Goal: Information Seeking & Learning: Learn about a topic

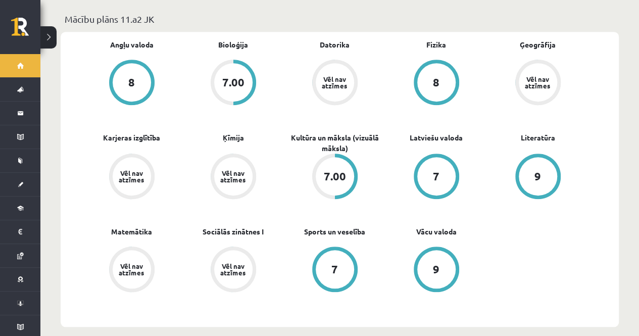
scroll to position [314, 0]
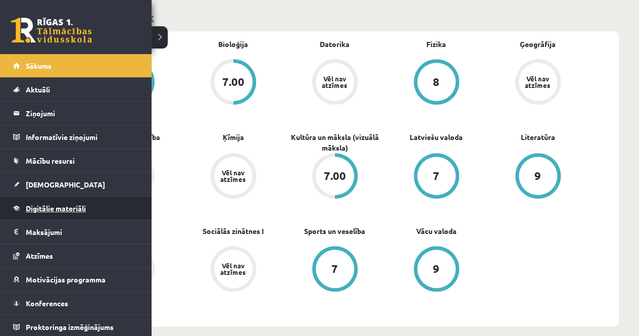
click at [43, 207] on span "Digitālie materiāli" at bounding box center [56, 208] width 60 height 9
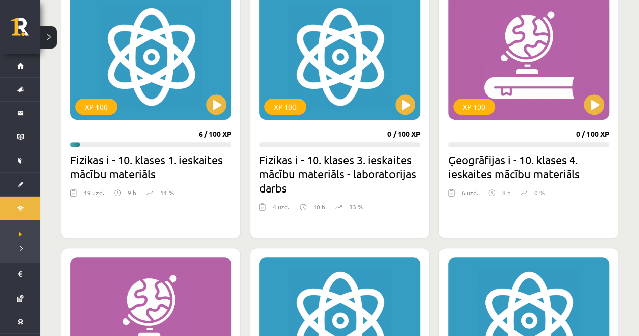
scroll to position [305, 0]
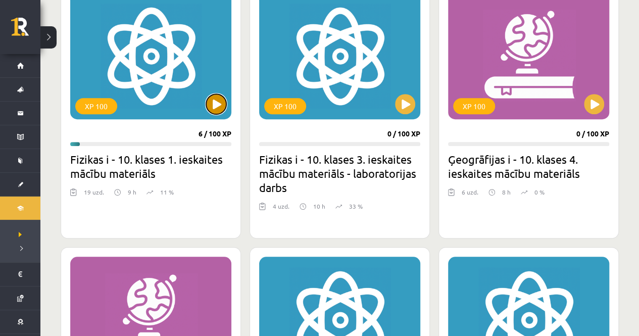
click at [217, 99] on button at bounding box center [216, 104] width 20 height 20
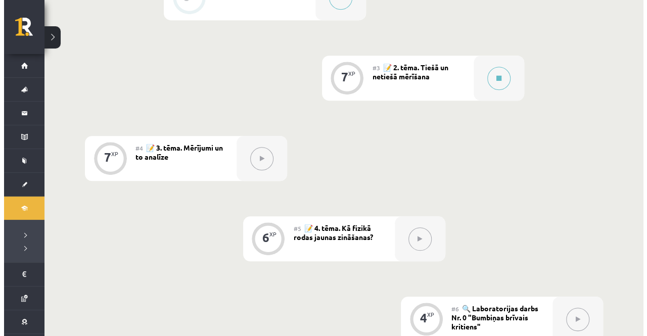
scroll to position [388, 0]
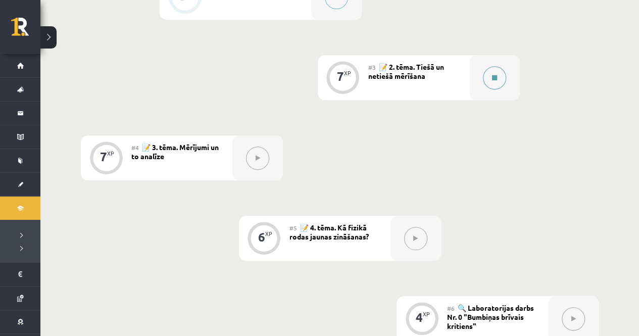
click at [497, 77] on icon at bounding box center [494, 78] width 5 height 6
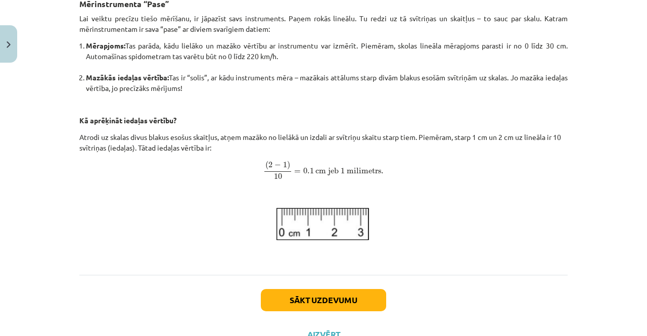
scroll to position [443, 0]
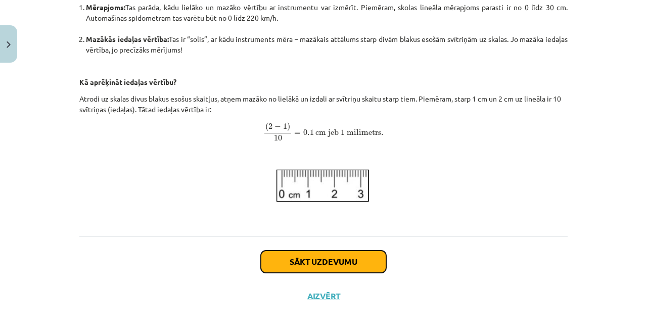
click at [332, 258] on button "Sākt uzdevumu" at bounding box center [323, 262] width 125 height 22
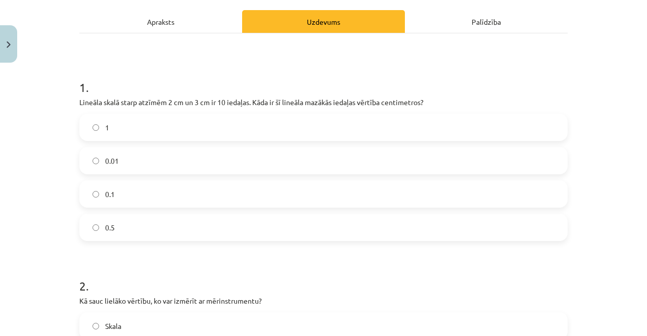
scroll to position [144, 0]
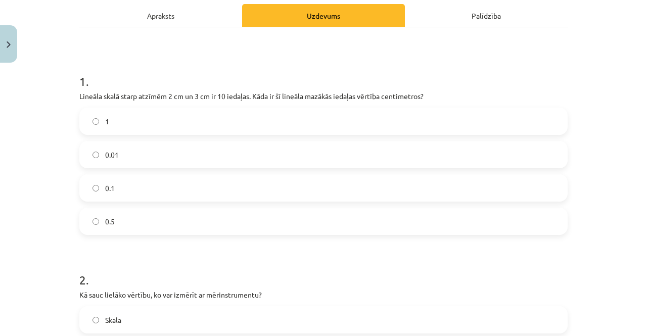
click at [317, 187] on label "0.1" at bounding box center [323, 187] width 486 height 25
click at [203, 16] on div "Apraksts" at bounding box center [160, 15] width 163 height 23
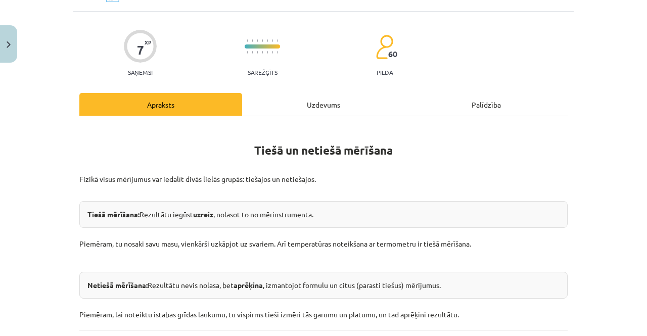
scroll to position [0, 0]
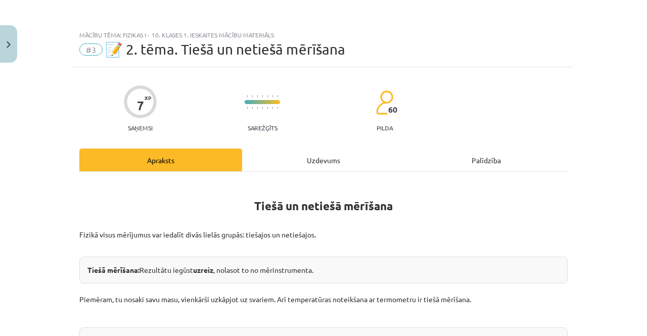
click at [317, 156] on div "Uzdevums" at bounding box center [323, 160] width 163 height 23
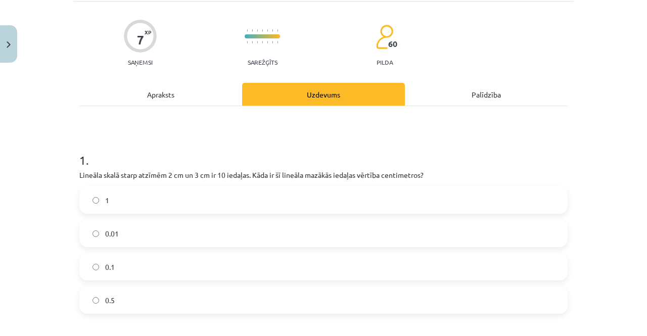
scroll to position [61, 0]
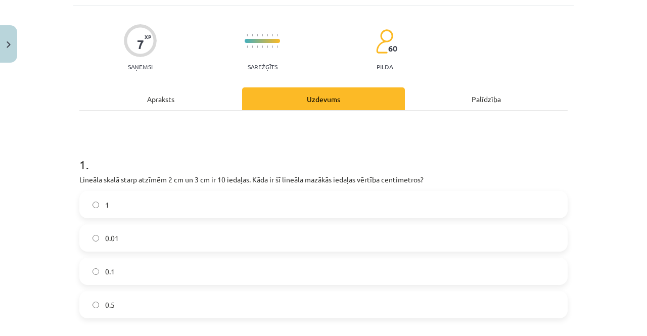
click at [217, 103] on div "Apraksts" at bounding box center [160, 98] width 163 height 23
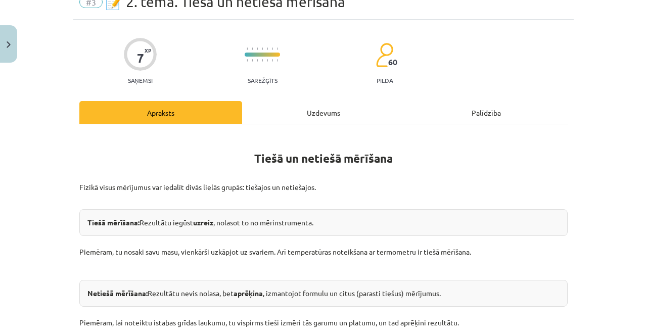
scroll to position [0, 0]
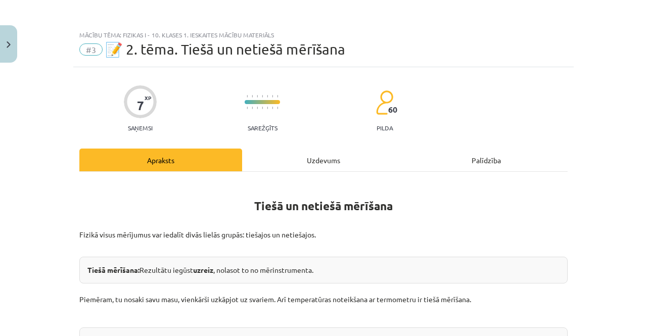
click at [314, 156] on div "Uzdevums" at bounding box center [323, 160] width 163 height 23
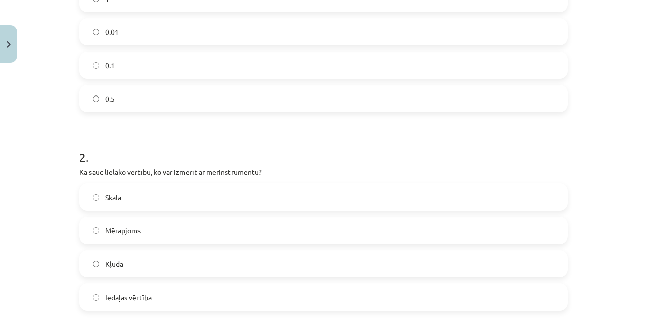
scroll to position [268, 0]
click at [229, 223] on label "Mērapjoms" at bounding box center [323, 229] width 486 height 25
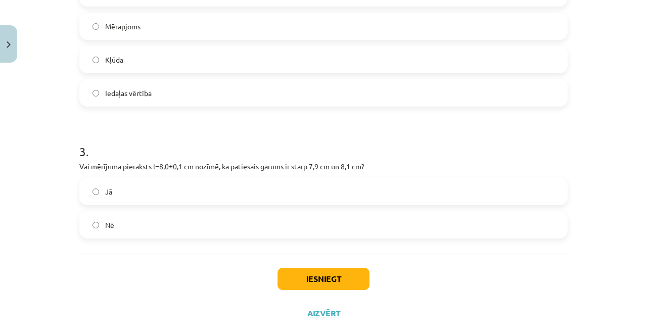
scroll to position [490, 0]
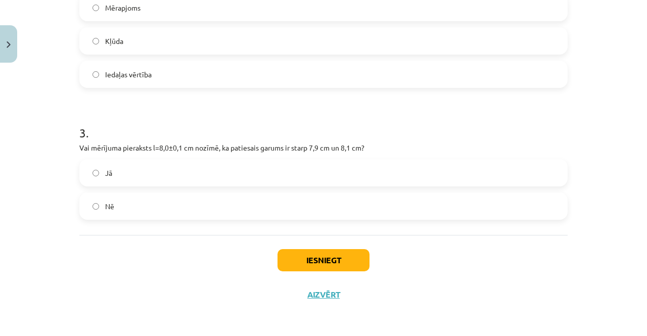
click at [171, 178] on label "Jā" at bounding box center [323, 172] width 486 height 25
click at [313, 259] on button "Iesniegt" at bounding box center [323, 260] width 92 height 22
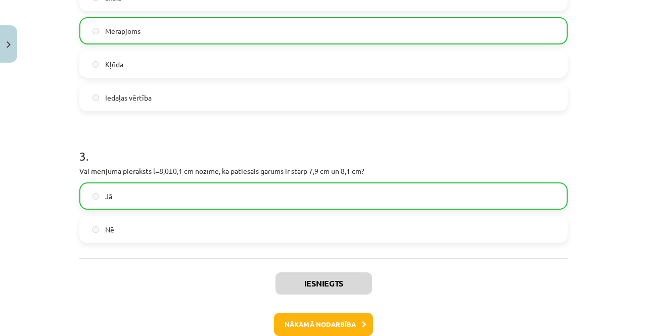
scroll to position [522, 0]
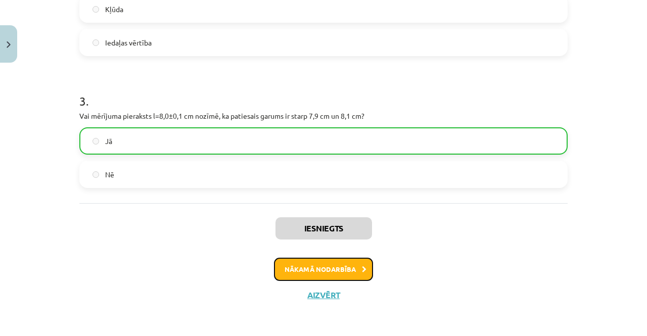
click at [323, 262] on button "Nākamā nodarbība" at bounding box center [323, 269] width 99 height 23
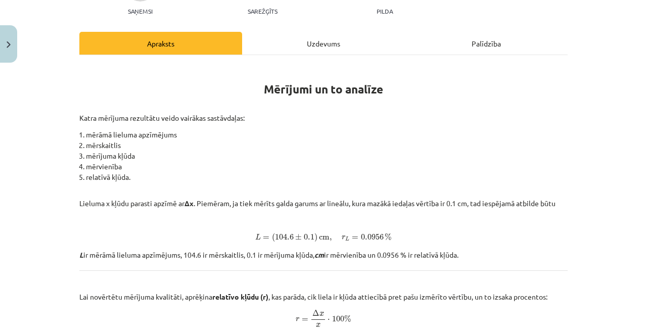
scroll to position [114, 0]
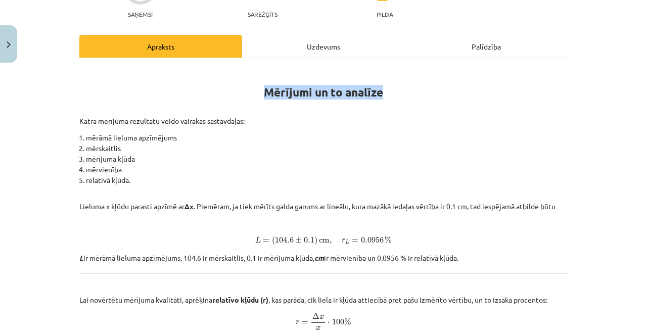
drag, startPoint x: 261, startPoint y: 91, endPoint x: 410, endPoint y: 93, distance: 149.5
click at [410, 93] on h1 "Mērījumi un to analīze" at bounding box center [323, 89] width 488 height 45
copy strong "Mērījumi un to analīze"
click at [392, 235] on span "L = ( 104.6 ± 0.1 ) cm , r L = 0.0956 % L = ( 104.6 ± 0.1 ) cm , r L = 0.0956 %" at bounding box center [323, 240] width 488 height 10
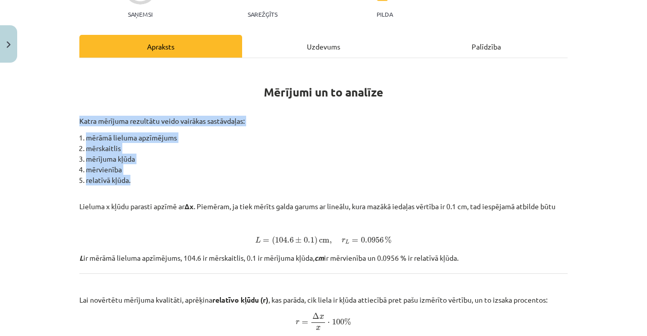
drag, startPoint x: 75, startPoint y: 123, endPoint x: 144, endPoint y: 184, distance: 92.3
copy div "Katra mērījuma rezultātu veido vairākas sastāvdaļas: mērāmā lieluma apzīmējums …"
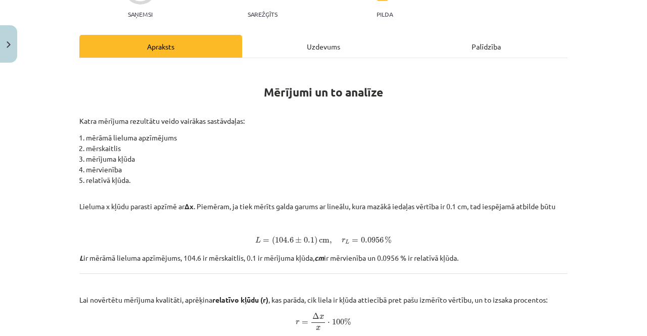
click at [473, 209] on p "Lieluma x kļūdu parasti apzīmē ar Δx . Piemēram, ja tiek mērīts galda garums ar…" at bounding box center [323, 200] width 488 height 21
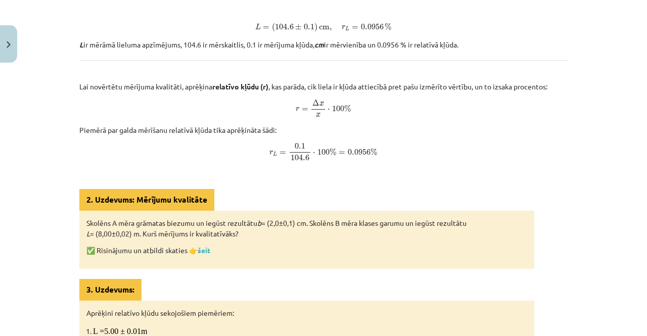
scroll to position [329, 0]
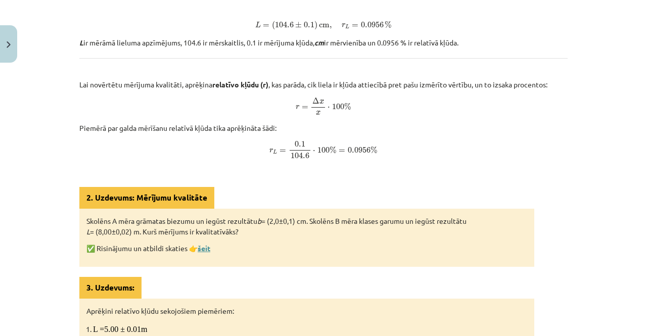
click at [203, 249] on link "šeit" at bounding box center [203, 247] width 13 height 9
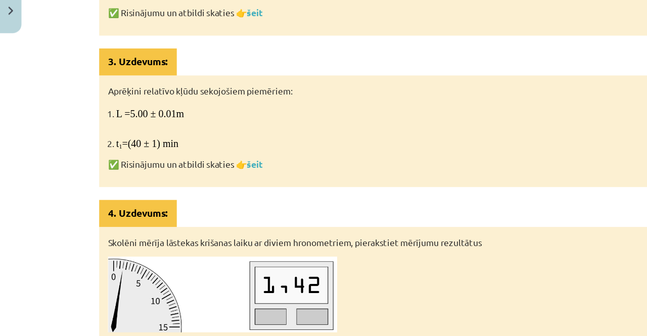
scroll to position [388, 0]
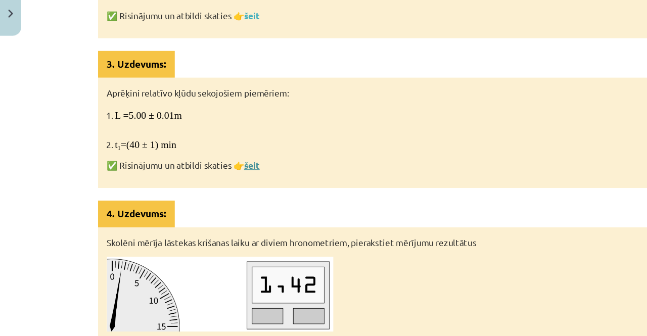
click at [204, 167] on link "šeit" at bounding box center [203, 167] width 13 height 9
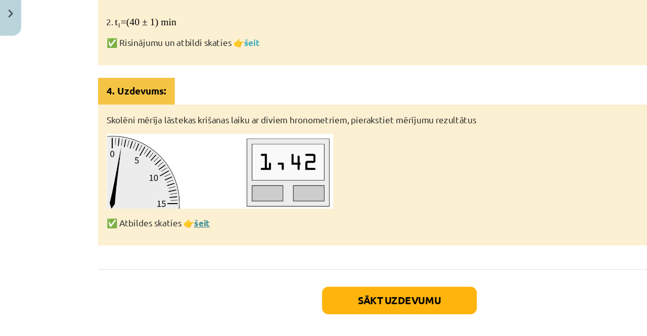
click at [159, 209] on link "šeit" at bounding box center [163, 213] width 13 height 9
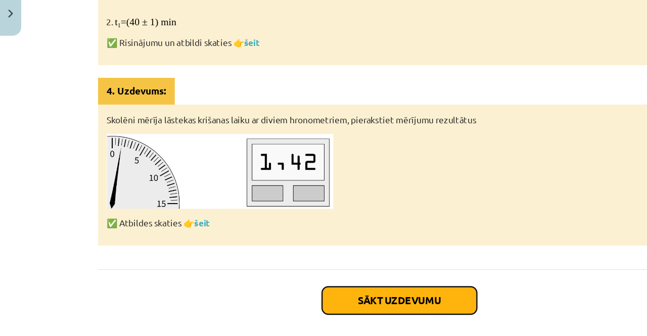
click at [360, 269] on button "Sākt uzdevumu" at bounding box center [323, 277] width 125 height 22
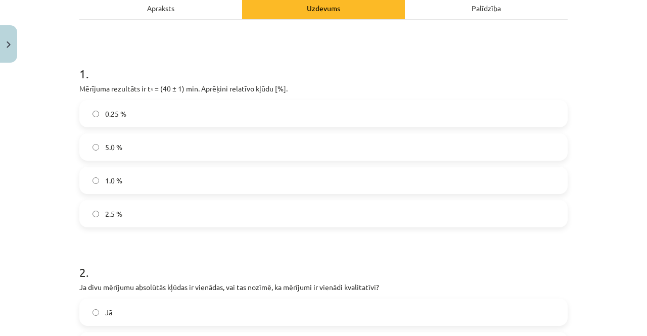
scroll to position [152, 0]
click at [344, 210] on label "2.5 %" at bounding box center [323, 214] width 486 height 25
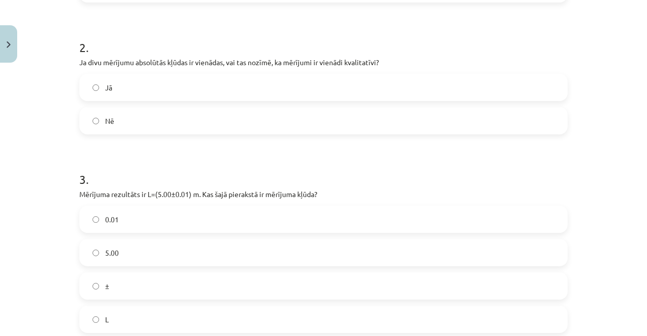
scroll to position [376, 0]
click at [285, 82] on label "Jā" at bounding box center [323, 87] width 486 height 25
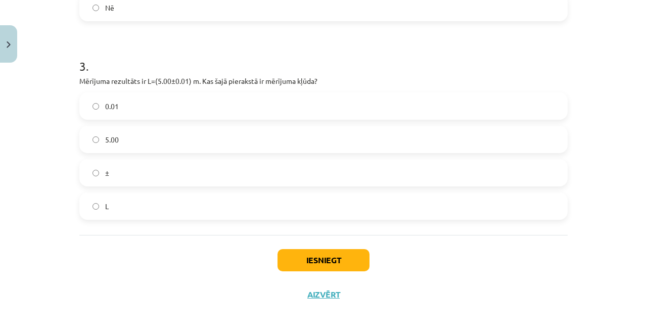
click at [227, 103] on label "0.01" at bounding box center [323, 105] width 486 height 25
click at [294, 266] on button "Iesniegt" at bounding box center [323, 260] width 92 height 22
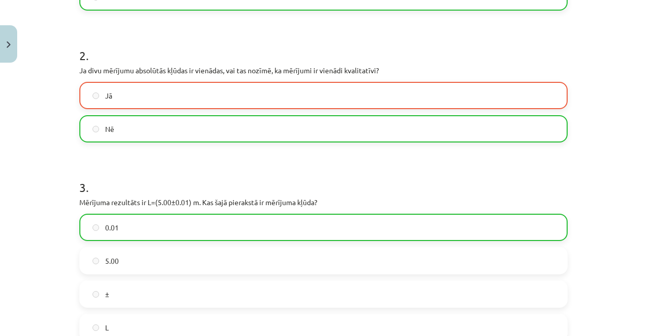
scroll to position [522, 0]
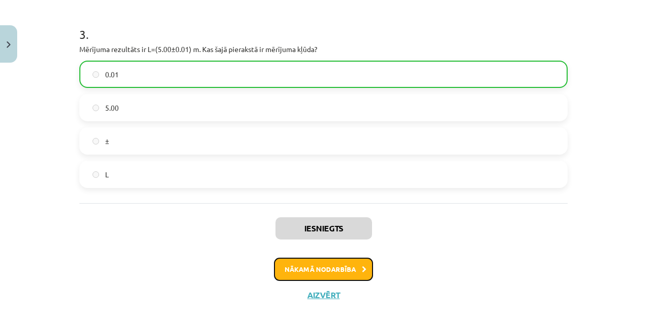
click at [356, 258] on button "Nākamā nodarbība" at bounding box center [323, 269] width 99 height 23
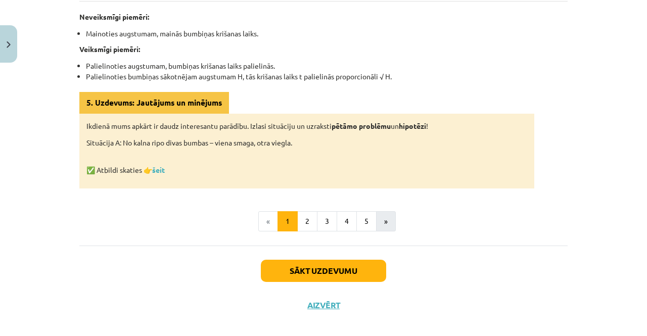
scroll to position [587, 0]
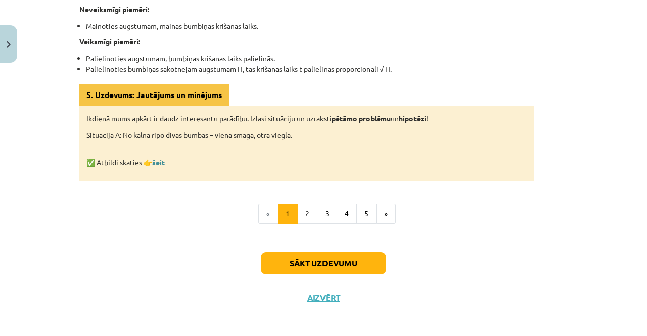
click at [155, 158] on link "šeit" at bounding box center [158, 162] width 13 height 9
click at [301, 211] on button "2" at bounding box center [307, 214] width 20 height 20
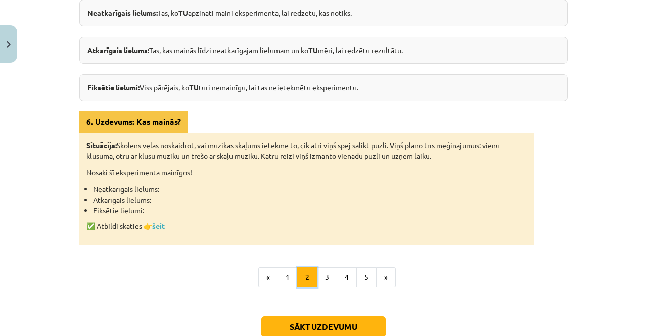
scroll to position [222, 0]
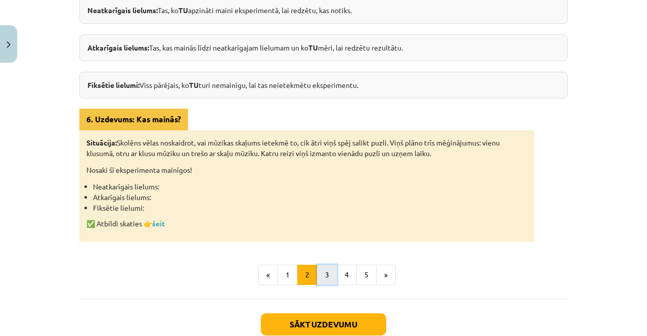
click at [318, 272] on button "3" at bounding box center [327, 275] width 20 height 20
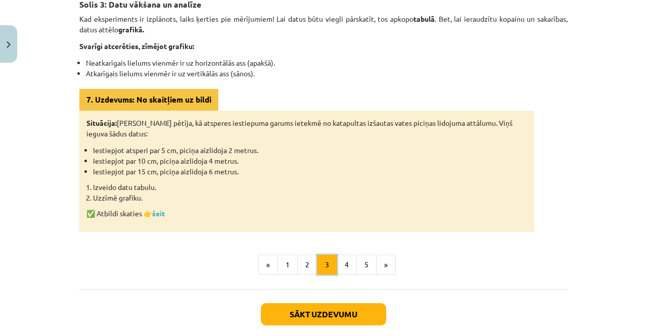
scroll to position [190, 0]
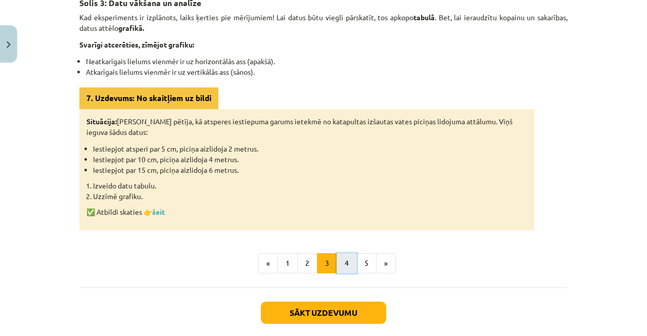
click at [342, 262] on button "4" at bounding box center [346, 263] width 20 height 20
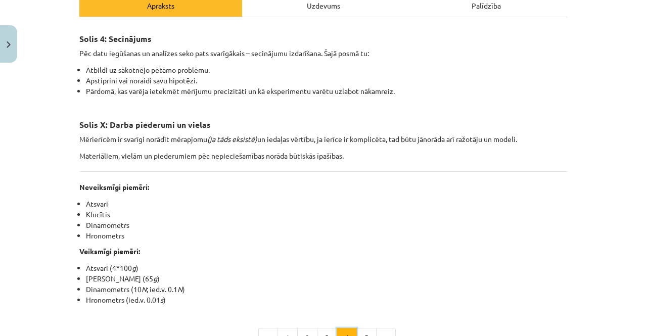
scroll to position [154, 0]
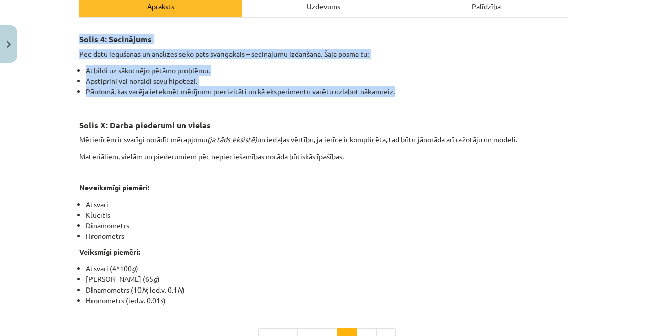
drag, startPoint x: 76, startPoint y: 37, endPoint x: 422, endPoint y: 89, distance: 350.0
click at [422, 89] on div "Solis 4: Secinājums Pēc datu iegūšanas un analīzes seko pats svarīgākais – seci…" at bounding box center [323, 166] width 488 height 279
copy div "Solis 4: Secinājums Pēc datu iegūšanas un analīzes seko pats svarīgākais – seci…"
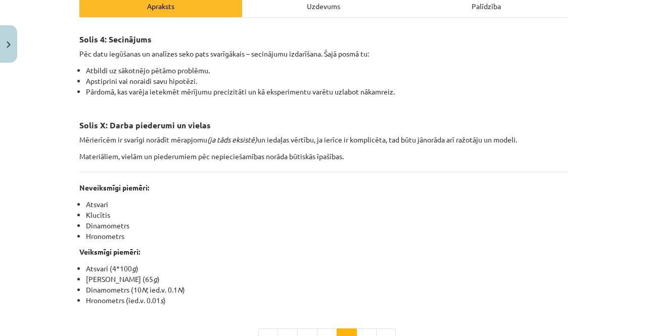
drag, startPoint x: 388, startPoint y: 281, endPoint x: 315, endPoint y: 281, distance: 72.7
click at [315, 281] on li "Koka klucītis (65 g )" at bounding box center [326, 279] width 481 height 11
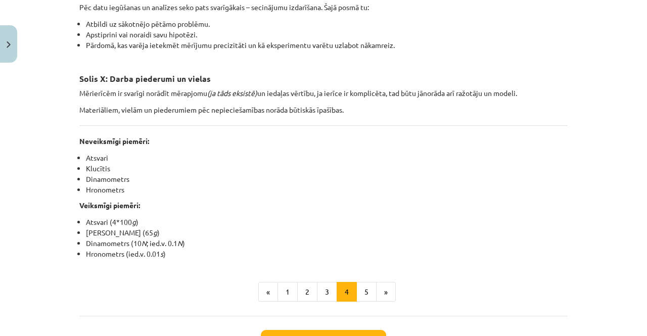
scroll to position [201, 0]
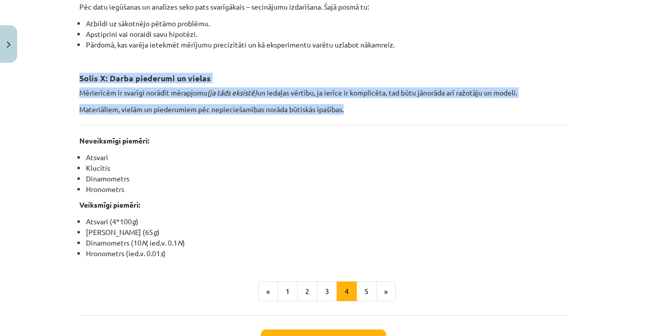
drag, startPoint x: 76, startPoint y: 76, endPoint x: 359, endPoint y: 110, distance: 284.3
click at [359, 110] on div "Solis 4: Secinājums Pēc datu iegūšanas un analīzes seko pats svarīgākais – seci…" at bounding box center [323, 119] width 488 height 279
copy div "Solis X: Darba piederumi un vielas Mērierīcēm ir svarīgi norādīt mērapjomu (ja …"
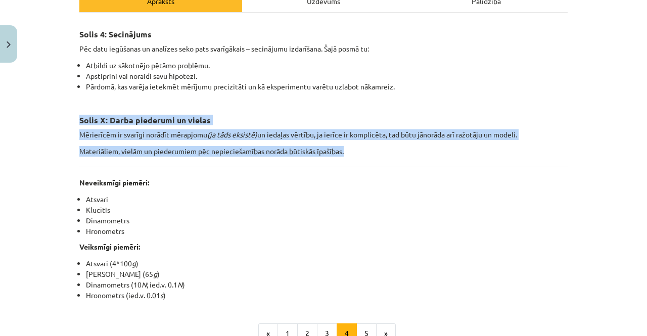
scroll to position [160, 0]
click at [324, 325] on button "3" at bounding box center [327, 333] width 20 height 20
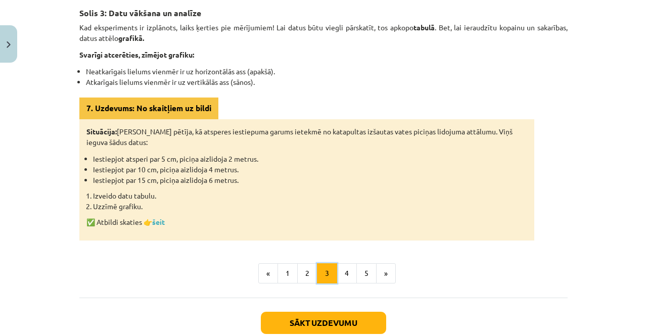
scroll to position [133, 0]
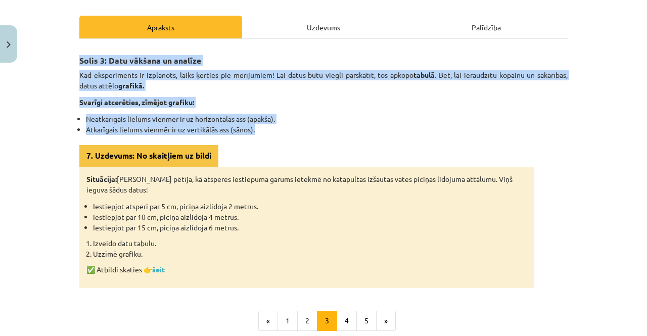
drag, startPoint x: 77, startPoint y: 61, endPoint x: 265, endPoint y: 131, distance: 200.4
click at [265, 131] on div "Solis 3: Datu vākšana un analīze Kad eksperiments ir izplānots, laiks ķerties p…" at bounding box center [323, 168] width 488 height 240
copy div "Solis 3: Datu vākšana un analīze Kad eksperiments ir izplānots, laiks ķerties p…"
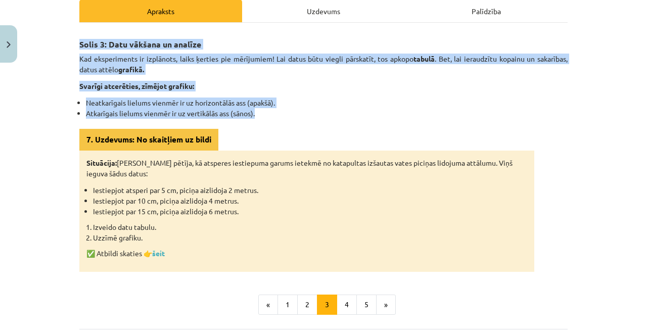
scroll to position [160, 0]
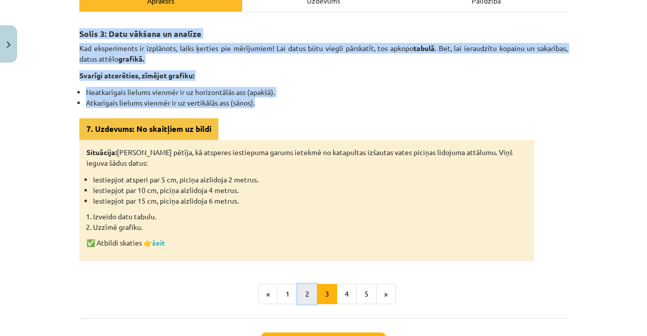
click at [300, 298] on button "2" at bounding box center [307, 294] width 20 height 20
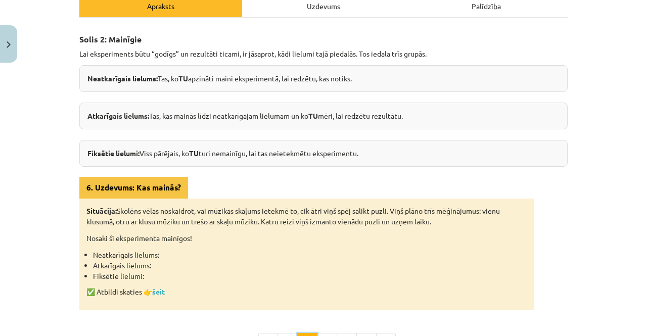
scroll to position [155, 0]
drag, startPoint x: 76, startPoint y: 39, endPoint x: 379, endPoint y: 153, distance: 323.8
click at [379, 153] on div "Solis 2: Mainīgie Lai eksperiments būtu “godīgs” un rezultāti ticami, ir jāsapr…" at bounding box center [323, 167] width 488 height 283
copy div "Solis 2: Mainīgie Lai eksperiments būtu “godīgs” un rezultāti ticami, ir jāsapr…"
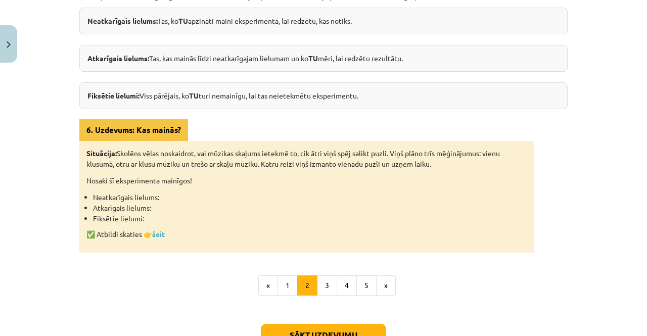
scroll to position [216, 0]
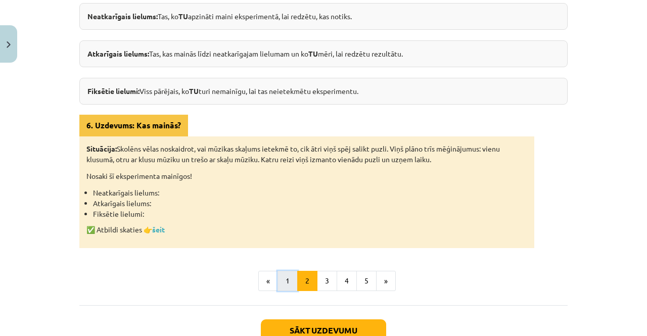
click at [283, 287] on button "1" at bounding box center [287, 281] width 20 height 20
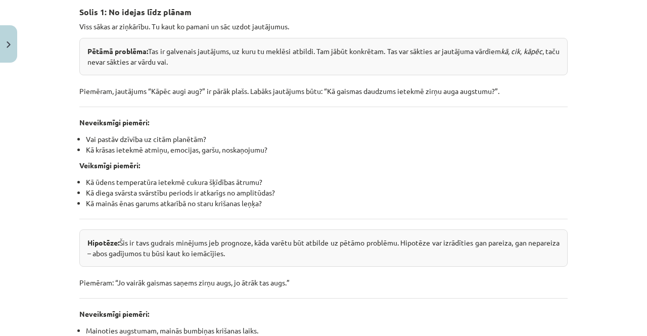
scroll to position [270, 0]
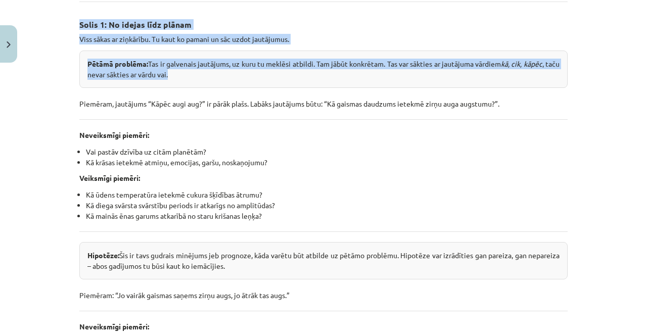
drag, startPoint x: 76, startPoint y: 21, endPoint x: 191, endPoint y: 73, distance: 126.6
click at [191, 73] on div "Kā fizikā rodas jaunas zināšanas? Lai fizikā veiktu atklājumus un pārbaudītu id…" at bounding box center [323, 204] width 488 height 587
copy div "Solis 1: No idejas līdz plānam Viss sākas ar ziņkārību. Tu kaut ko pamani un sā…"
drag, startPoint x: 85, startPoint y: 251, endPoint x: 264, endPoint y: 265, distance: 179.4
click at [264, 265] on div "Hipotēze: Šis ir tavs gudrais minējums jeb prognoze, kāda varētu būt atbilde uz…" at bounding box center [323, 260] width 488 height 37
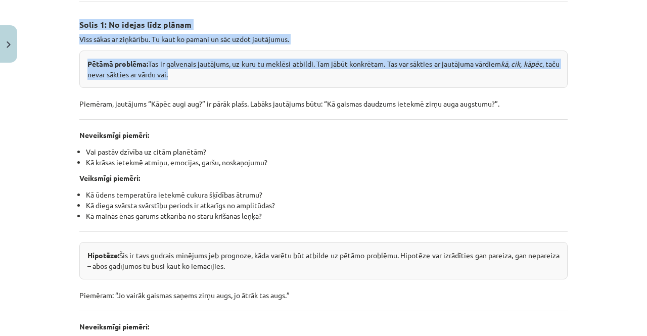
copy div "Hipotēze: Šis ir tavs gudrais minējums jeb prognoze, kāda varētu būt atbilde uz…"
click at [308, 265] on div "Hipotēze: Šis ir tavs gudrais minējums jeb prognoze, kāda varētu būt atbilde uz…" at bounding box center [323, 260] width 488 height 37
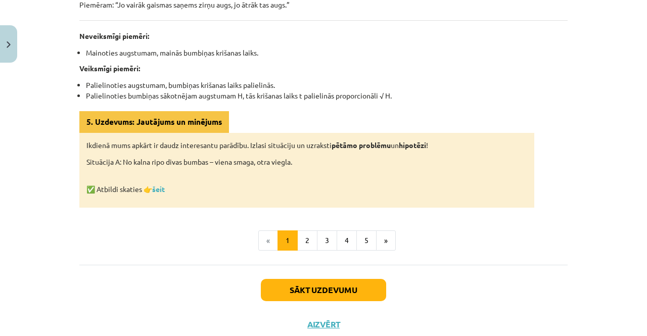
scroll to position [569, 0]
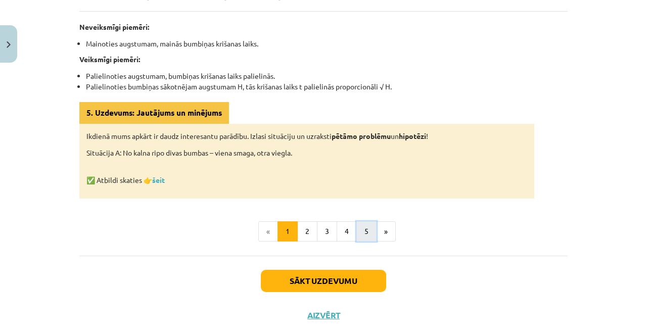
click at [362, 225] on button "5" at bounding box center [366, 231] width 20 height 20
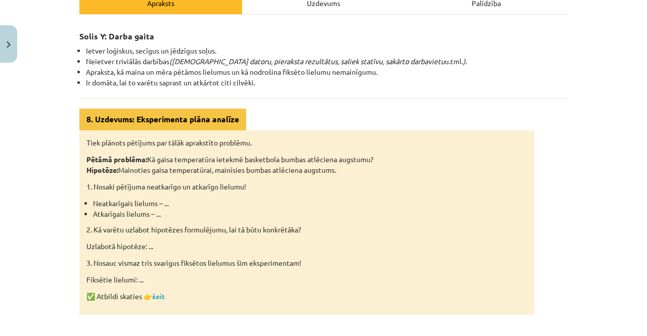
scroll to position [156, 0]
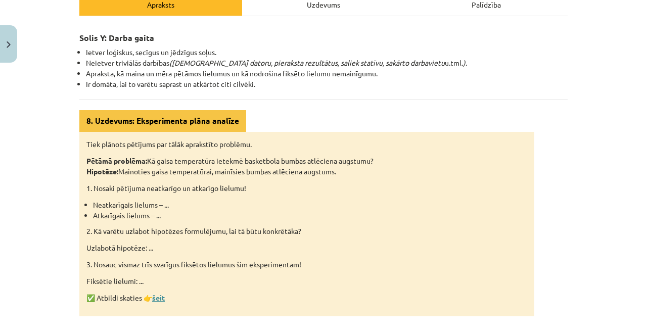
click at [153, 298] on link "šeit" at bounding box center [158, 297] width 13 height 9
click at [424, 227] on p "2. Kā varētu uzlabot hipotēzes formulējumu, lai tā būtu konkrētāka?" at bounding box center [306, 231] width 440 height 11
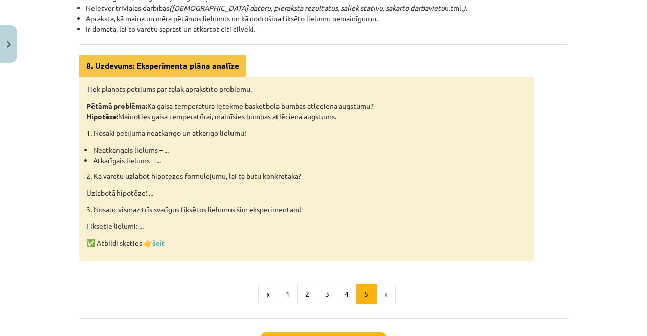
scroll to position [243, 0]
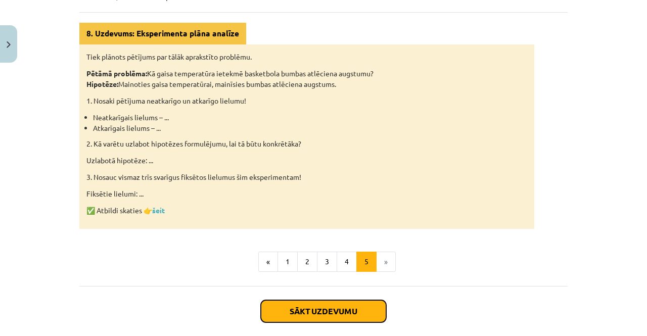
click at [317, 307] on button "Sākt uzdevumu" at bounding box center [323, 311] width 125 height 22
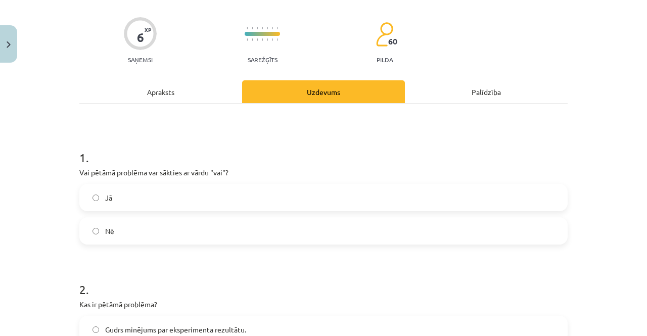
scroll to position [78, 0]
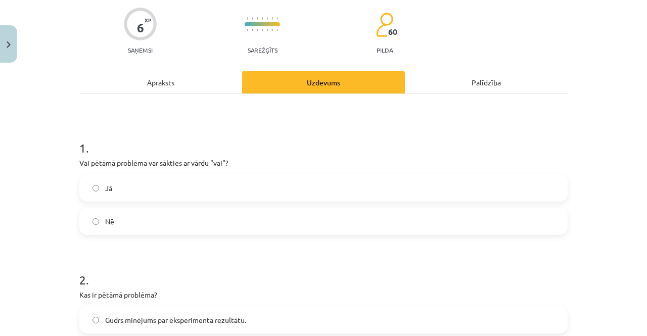
click at [249, 223] on label "Nē" at bounding box center [323, 221] width 486 height 25
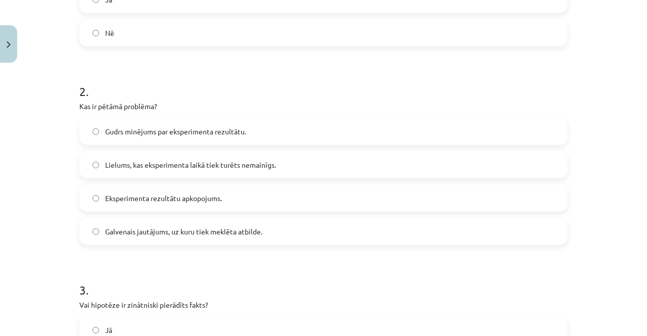
scroll to position [267, 0]
click at [226, 126] on span "Gudrs minējums par eksperimenta rezultātu." at bounding box center [175, 131] width 141 height 11
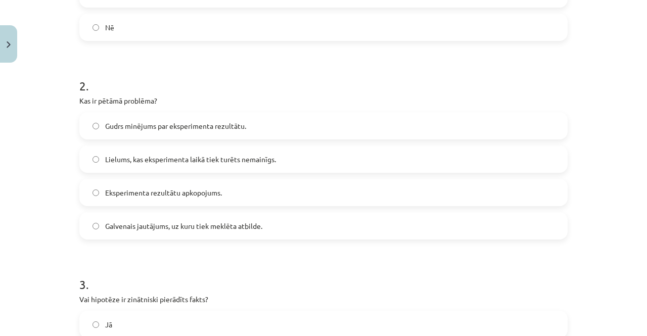
scroll to position [272, 0]
click at [138, 216] on label "Galvenais jautājums, uz kuru tiek meklēta atbilde." at bounding box center [323, 225] width 486 height 25
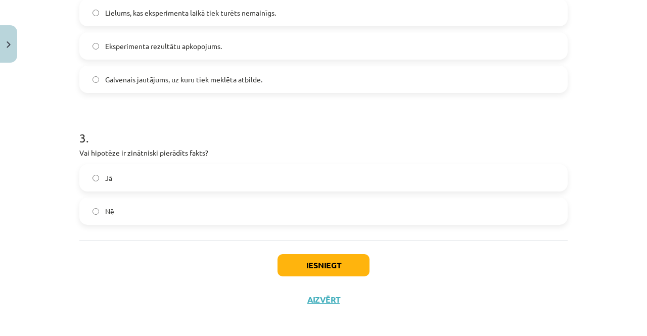
scroll to position [423, 0]
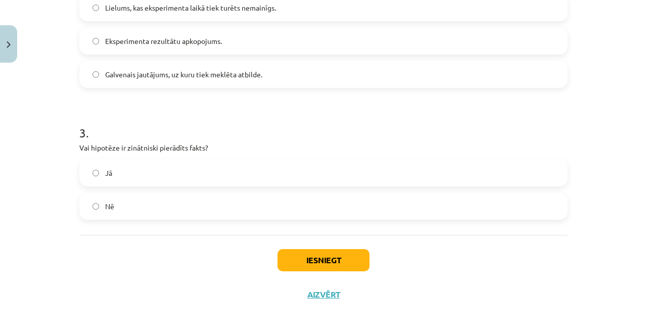
click at [108, 201] on span "Nē" at bounding box center [109, 206] width 9 height 11
click at [304, 262] on button "Iesniegt" at bounding box center [323, 260] width 92 height 22
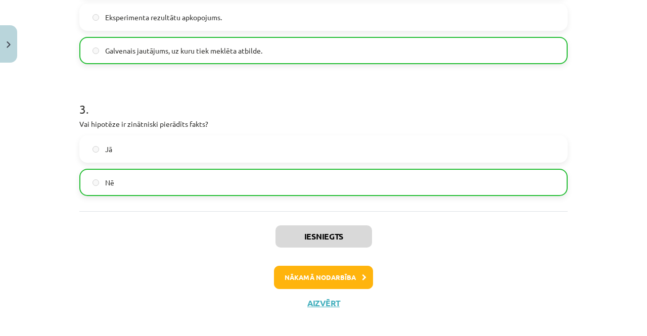
scroll to position [455, 0]
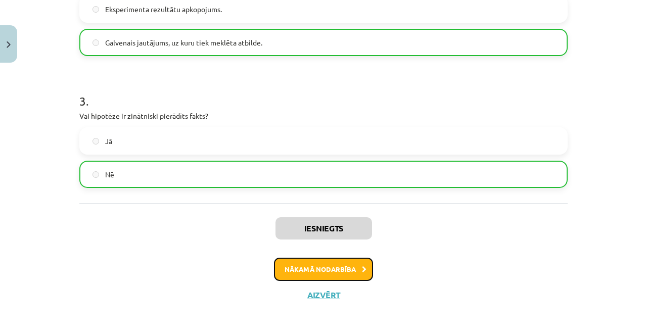
click at [312, 272] on button "Nākamā nodarbība" at bounding box center [323, 269] width 99 height 23
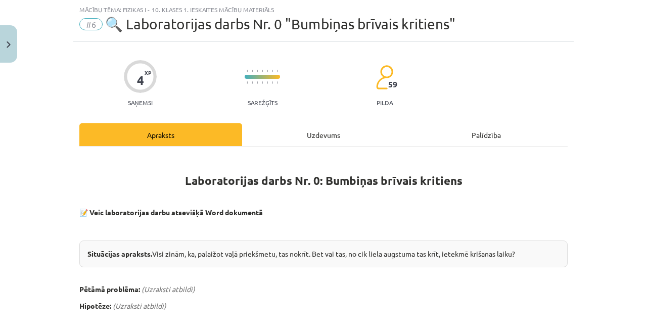
scroll to position [25, 0]
click at [11, 56] on button "Close" at bounding box center [8, 43] width 17 height 37
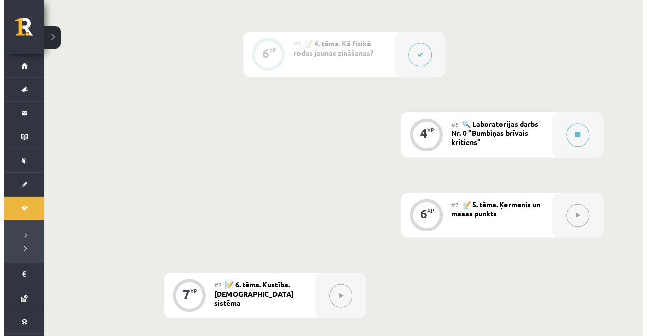
scroll to position [572, 0]
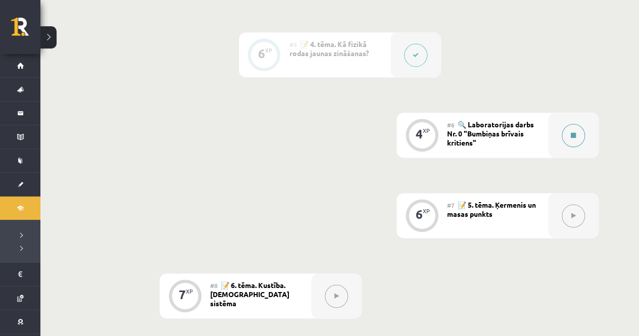
click at [571, 131] on button at bounding box center [573, 135] width 23 height 23
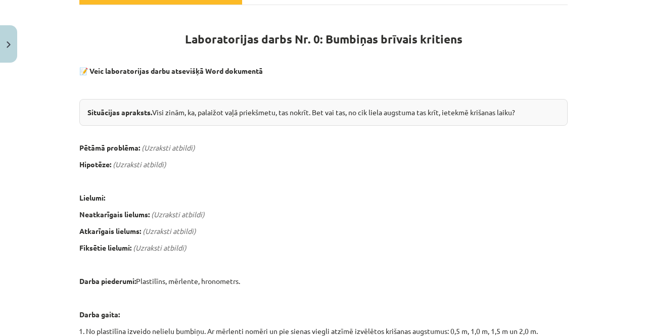
scroll to position [167, 0]
drag, startPoint x: 84, startPoint y: 109, endPoint x: 524, endPoint y: 107, distance: 440.0
click at [524, 107] on div "Situācijas apraksts. Visi zinām, ka, palaižot vaļā priekšmetu, tas nokrīt. Bet …" at bounding box center [323, 111] width 488 height 27
copy div "Situācijas apraksts. Visi zinām, ka, palaižot vaļā priekšmetu, tas nokrīt. Bet …"
click at [411, 272] on div "Laboratorijas darbs Nr. 0: Bumbiņas brīvais kritiens 📝 Veic laboratorijas darbu…" at bounding box center [323, 312] width 488 height 597
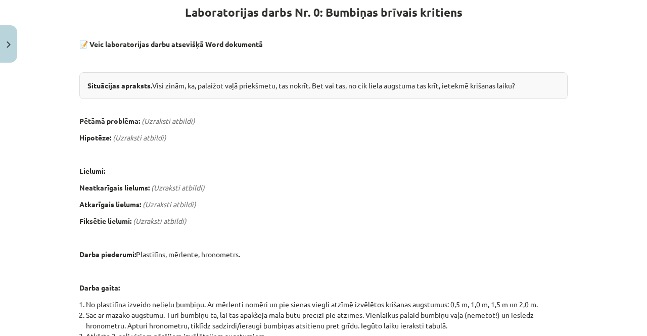
scroll to position [194, 0]
click at [142, 132] on em "(Uzraksti atbildi)" at bounding box center [140, 136] width 54 height 9
click at [105, 132] on b "Hipotēze:" at bounding box center [95, 136] width 32 height 9
click at [75, 120] on div "4 XP Saņemsi Sarežģīts 59 pilda Apraksts Uzdevums Palīdzība Laboratorijas darbs…" at bounding box center [323, 274] width 500 height 802
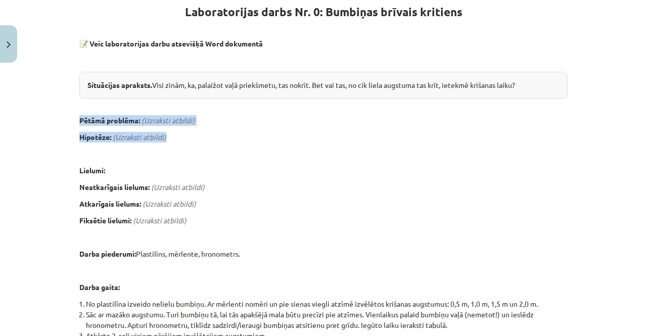
drag, startPoint x: 76, startPoint y: 119, endPoint x: 200, endPoint y: 127, distance: 124.5
click at [200, 127] on div "Laboratorijas darbs Nr. 0: Bumbiņas brīvais kritiens 📝 Veic laboratorijas darbu…" at bounding box center [323, 285] width 488 height 597
copy div "Pētāmā problēma: (Uzraksti atbildi) Hipotēze: (Uzraksti atbildi)"
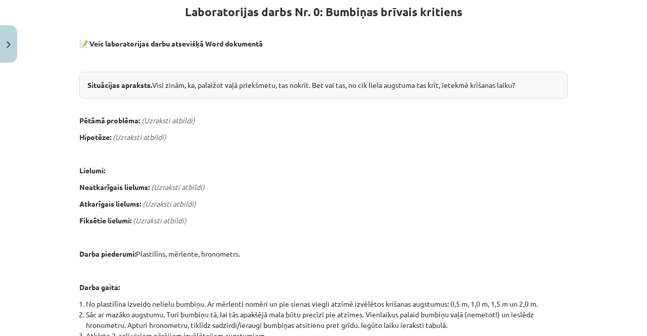
click at [321, 272] on p at bounding box center [323, 270] width 488 height 11
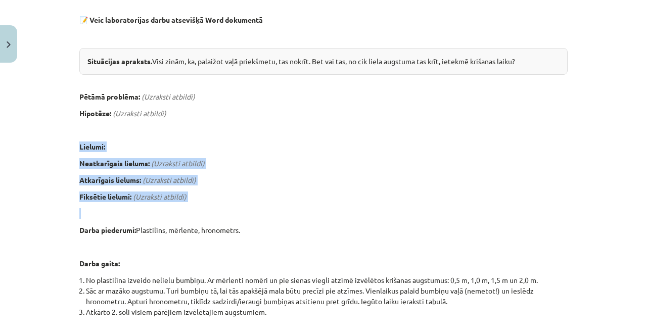
drag, startPoint x: 76, startPoint y: 145, endPoint x: 205, endPoint y: 201, distance: 140.1
click at [205, 201] on div "Laboratorijas darbs Nr. 0: Bumbiņas brīvais kritiens 📝 Veic laboratorijas darbu…" at bounding box center [323, 261] width 488 height 597
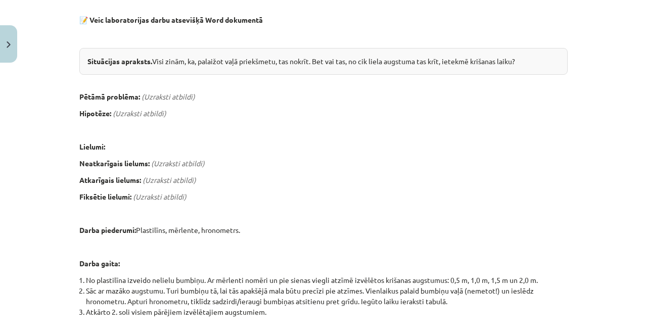
click at [373, 255] on div "Laboratorijas darbs Nr. 0: Bumbiņas brīvais kritiens 📝 Veic laboratorijas darbu…" at bounding box center [323, 261] width 488 height 597
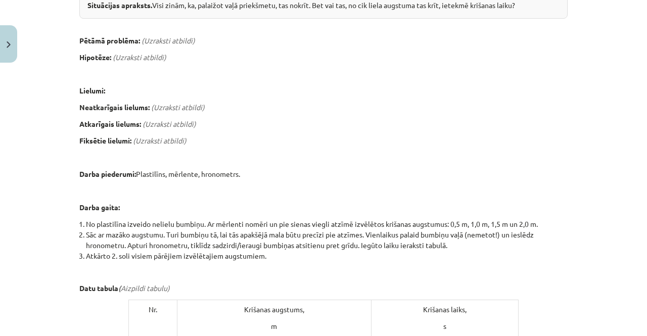
scroll to position [275, 0]
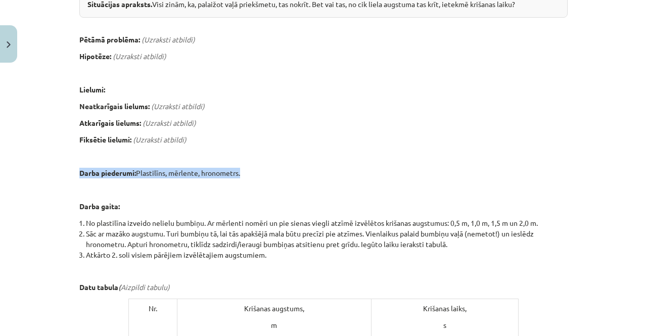
drag, startPoint x: 76, startPoint y: 172, endPoint x: 257, endPoint y: 171, distance: 181.3
click at [257, 171] on p "Darba piederumi: Plastilīns, mērlente, hronometrs." at bounding box center [323, 173] width 488 height 11
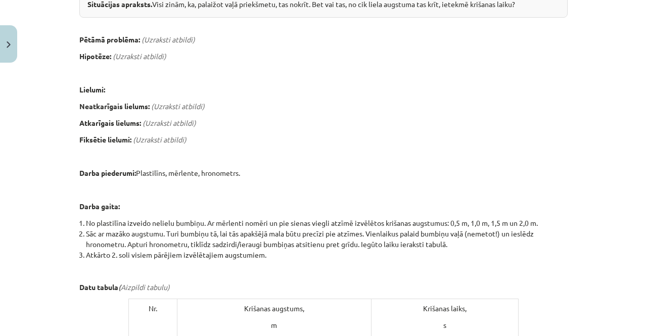
click at [419, 244] on li "Sāc ar mazāko augstumu. Turi bumbiņu tā, lai tās apakšējā mala būtu precīzi pie…" at bounding box center [326, 238] width 481 height 21
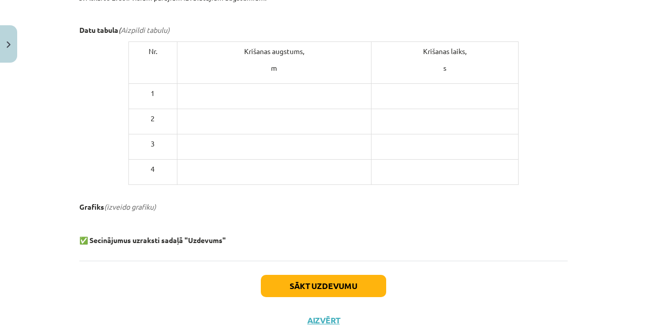
scroll to position [532, 0]
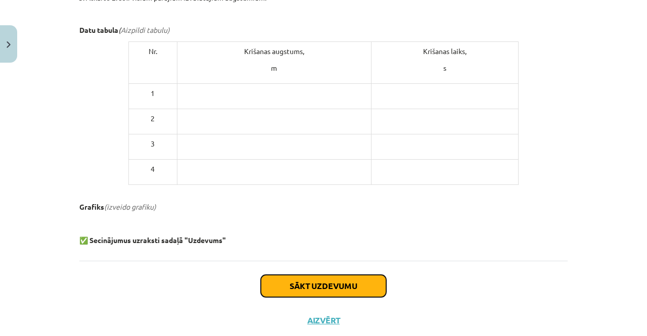
click at [350, 284] on button "Sākt uzdevumu" at bounding box center [323, 286] width 125 height 22
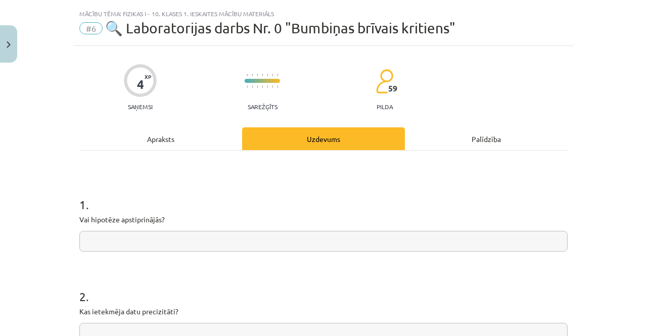
scroll to position [21, 0]
click at [186, 138] on div "Apraksts" at bounding box center [160, 139] width 163 height 23
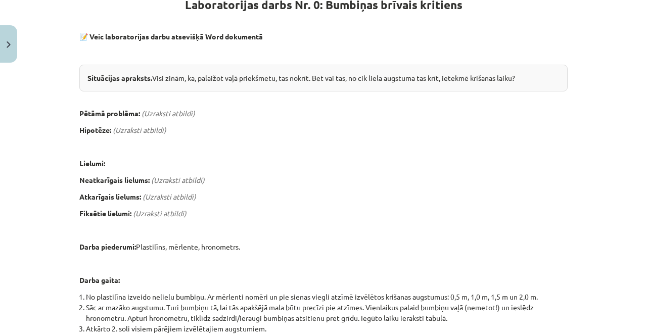
scroll to position [201, 0]
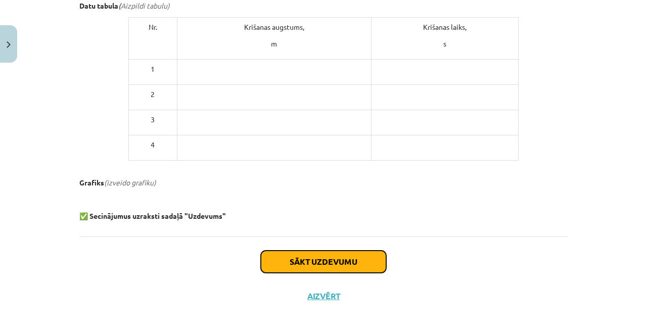
click at [325, 252] on button "Sākt uzdevumu" at bounding box center [323, 262] width 125 height 22
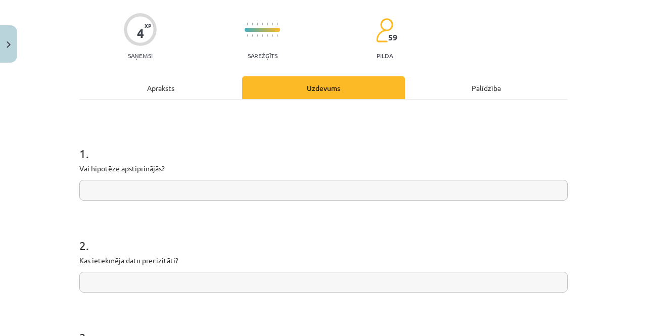
scroll to position [73, 0]
click at [309, 191] on input "text" at bounding box center [323, 189] width 488 height 21
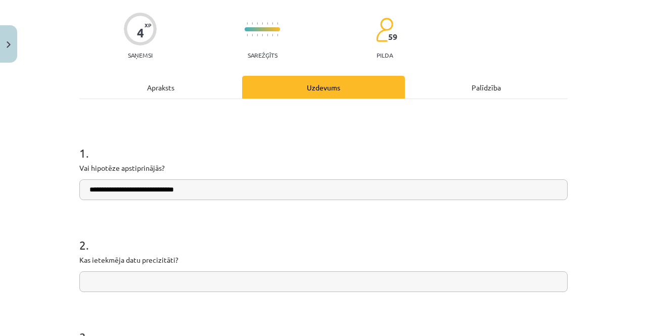
type input "**********"
click at [248, 277] on input "text" at bounding box center [323, 281] width 488 height 21
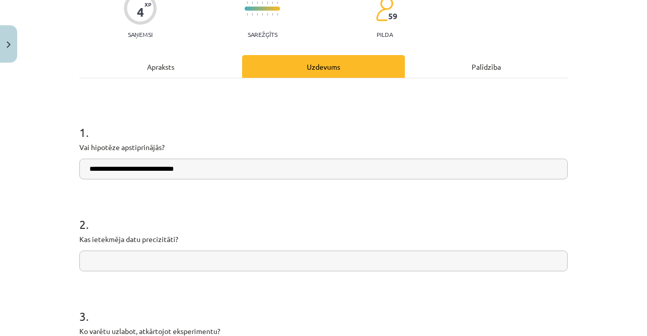
scroll to position [94, 0]
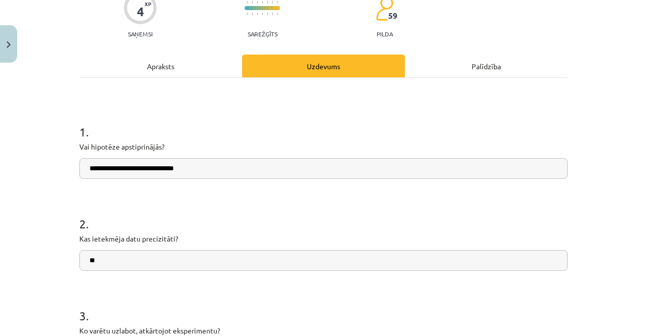
type input "*"
click at [89, 261] on input "**********" at bounding box center [323, 260] width 488 height 21
click at [164, 259] on input "**********" at bounding box center [323, 260] width 488 height 21
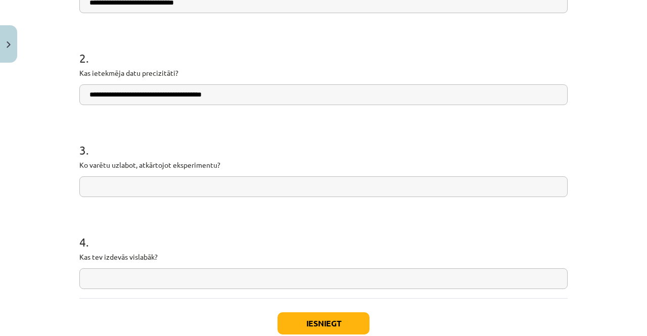
type input "**********"
click at [162, 182] on input "text" at bounding box center [323, 186] width 488 height 21
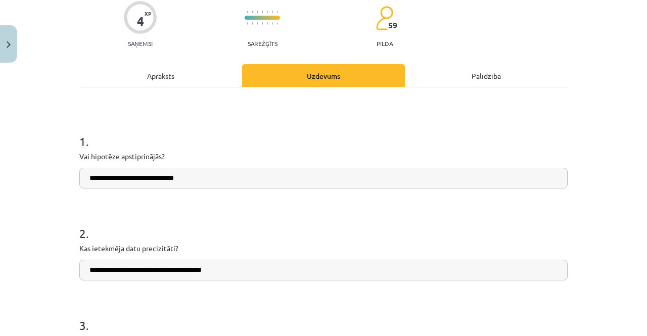
scroll to position [42, 0]
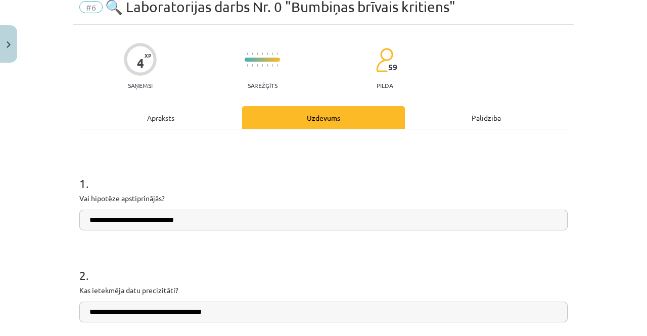
click at [163, 112] on div "Apraksts" at bounding box center [160, 117] width 163 height 23
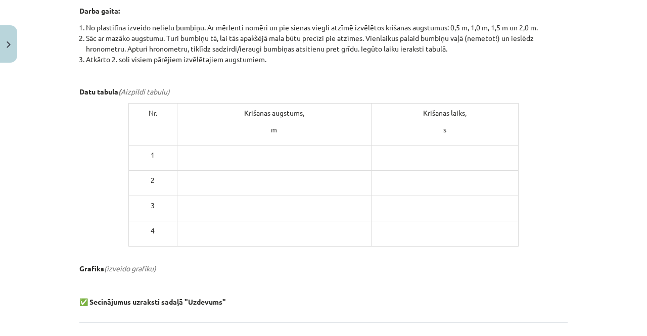
scroll to position [470, 0]
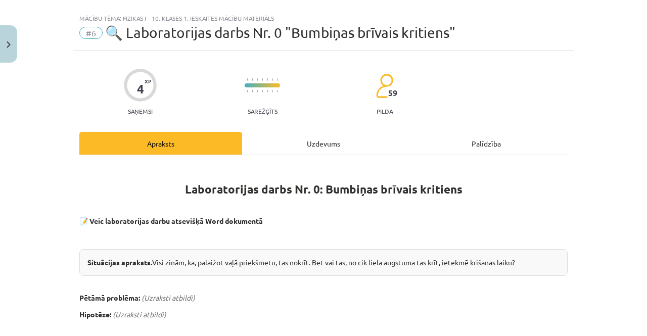
click at [329, 149] on div "Uzdevums" at bounding box center [323, 143] width 163 height 23
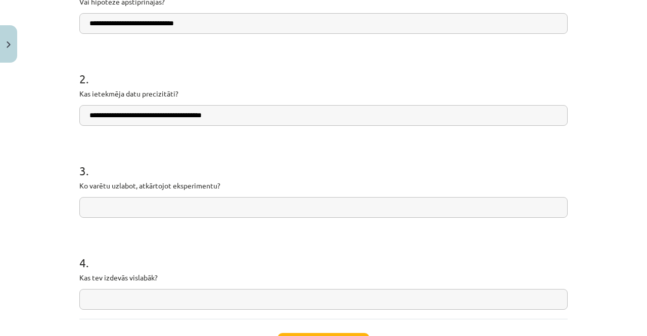
scroll to position [239, 0]
click at [275, 201] on input "text" at bounding box center [323, 206] width 488 height 21
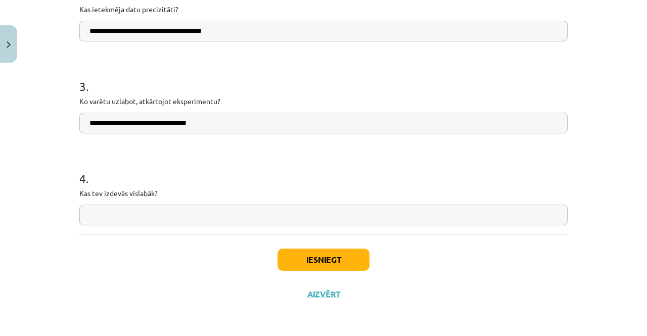
type input "**********"
click at [220, 214] on input "text" at bounding box center [323, 215] width 488 height 21
type input "**********"
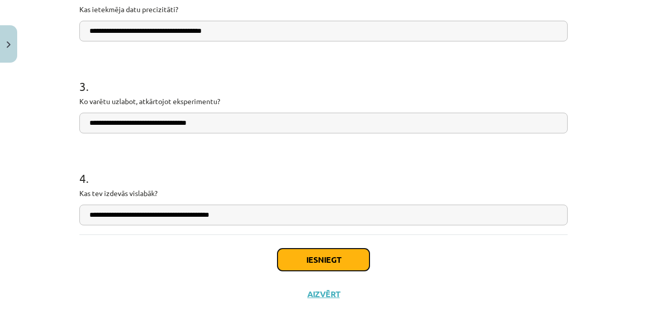
click at [315, 255] on button "Iesniegt" at bounding box center [323, 260] width 92 height 22
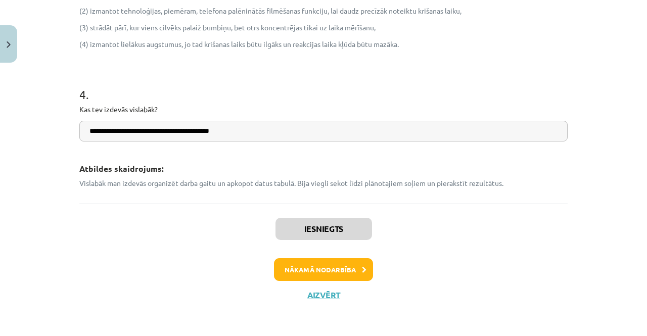
scroll to position [659, 0]
click at [323, 269] on button "Nākamā nodarbība" at bounding box center [323, 269] width 99 height 23
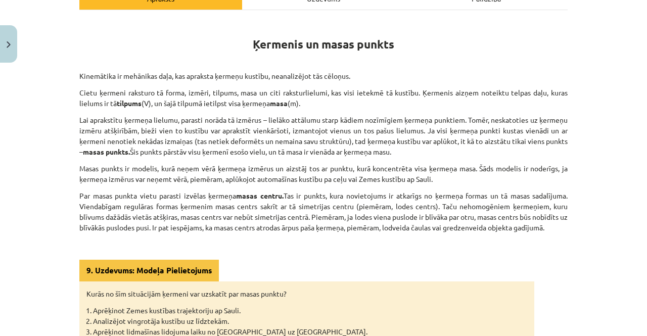
scroll to position [163, 0]
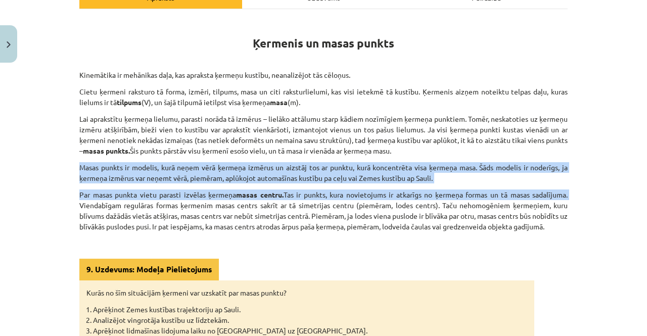
drag, startPoint x: 77, startPoint y: 168, endPoint x: 644, endPoint y: 191, distance: 567.2
click at [638, 191] on div "Mācību tēma: Fizikas i - 10. klases 1. ieskaites mācību materiāls #7 📝 5. tēma.…" at bounding box center [323, 168] width 647 height 336
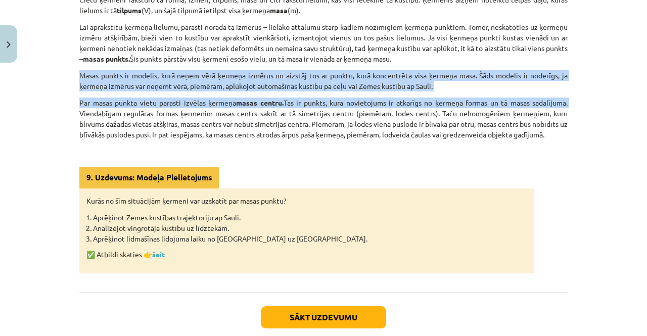
scroll to position [256, 0]
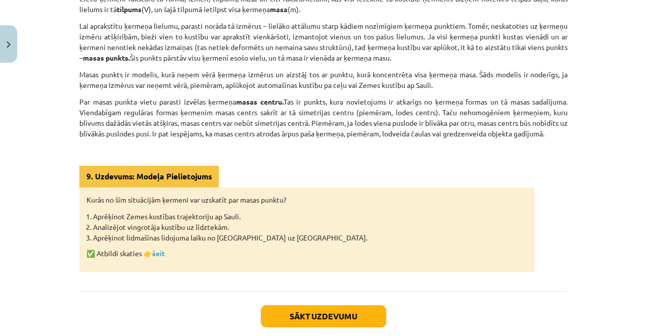
click at [424, 236] on li "Aprēķinot lidmašīnas lidojuma laiku no Rīgas uz Londonu." at bounding box center [310, 237] width 434 height 11
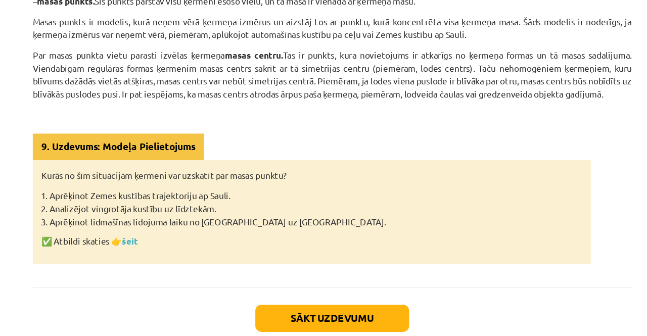
scroll to position [311, 0]
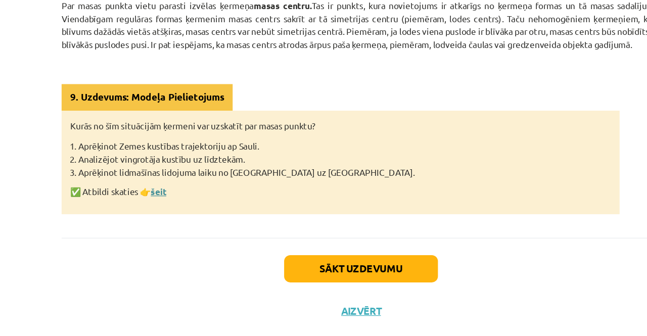
click at [157, 199] on link "šeit" at bounding box center [158, 197] width 13 height 9
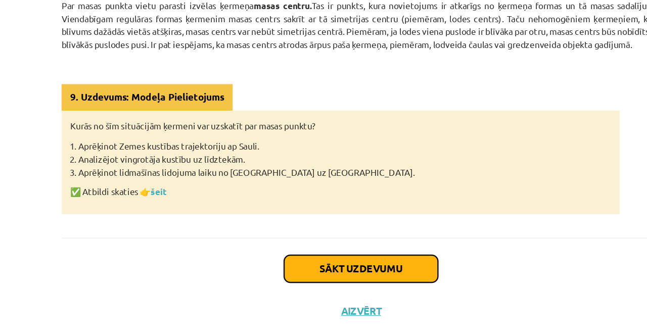
click at [314, 255] on button "Sākt uzdevumu" at bounding box center [323, 261] width 125 height 22
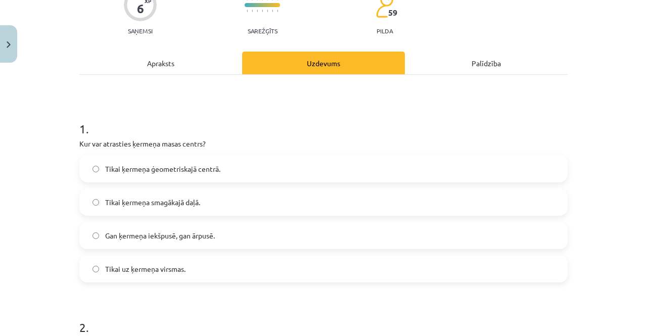
scroll to position [98, 0]
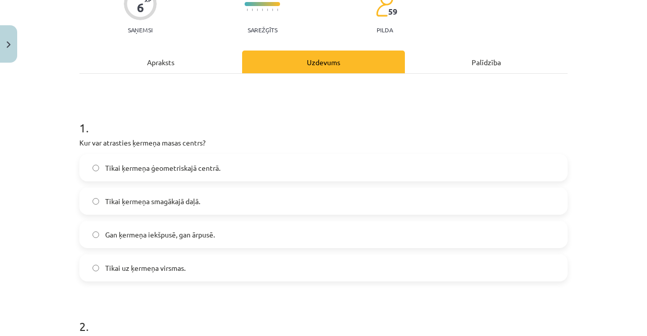
click at [138, 269] on span "Tikai uz ķermeņa virsmas." at bounding box center [145, 268] width 80 height 11
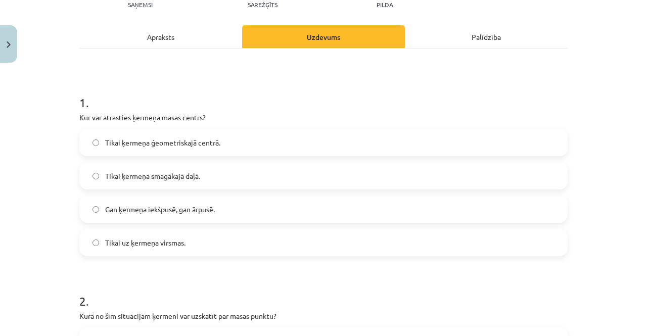
scroll to position [126, 0]
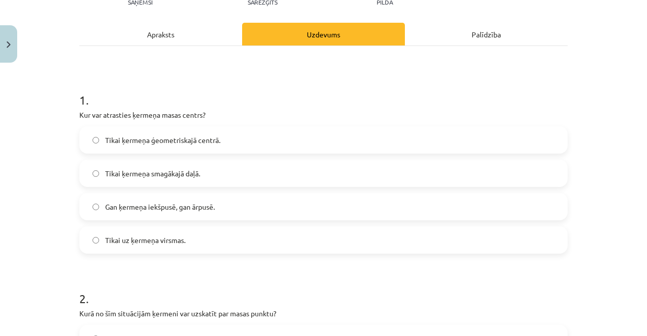
click at [136, 173] on span "Tikai ķermeņa smagākajā daļā." at bounding box center [152, 173] width 95 height 11
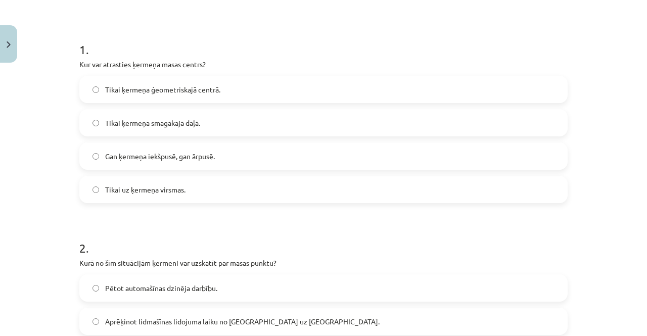
scroll to position [177, 0]
click at [434, 86] on label "Tikai ķermeņa ģeometriskajā centrā." at bounding box center [323, 88] width 486 height 25
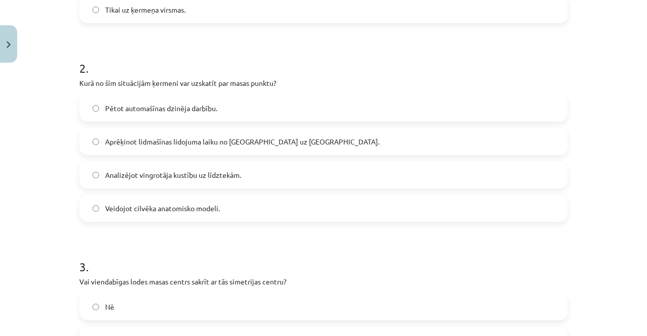
scroll to position [357, 0]
click at [303, 103] on label "Pētot automašīnas dzinēja darbību." at bounding box center [323, 107] width 486 height 25
click at [210, 144] on span "Aprēķinot lidmašīnas lidojuma laiku no Rīgas uz Londonu." at bounding box center [242, 141] width 274 height 11
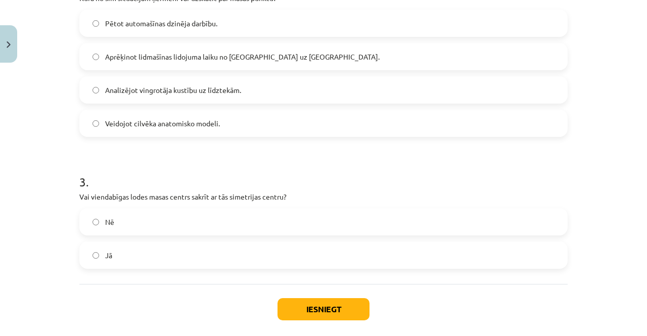
scroll to position [444, 0]
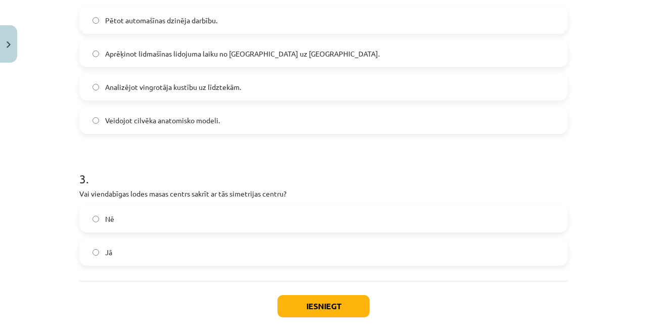
click at [186, 215] on label "Nē" at bounding box center [323, 218] width 486 height 25
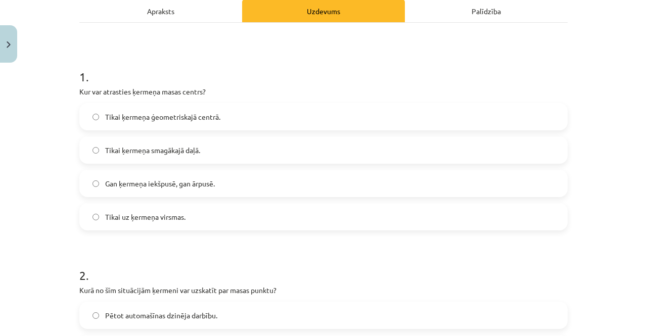
scroll to position [147, 0]
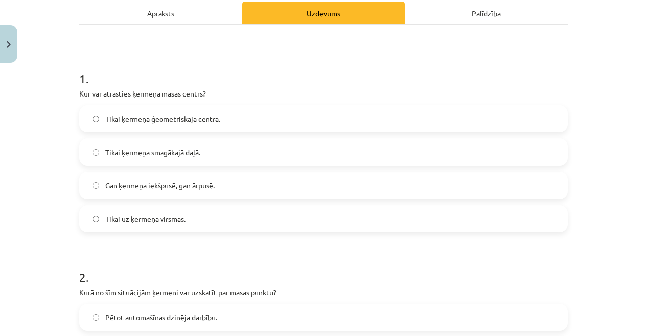
click at [187, 19] on div "Apraksts" at bounding box center [160, 13] width 163 height 23
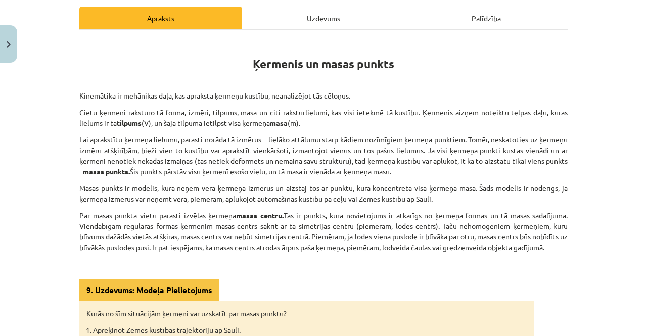
scroll to position [143, 0]
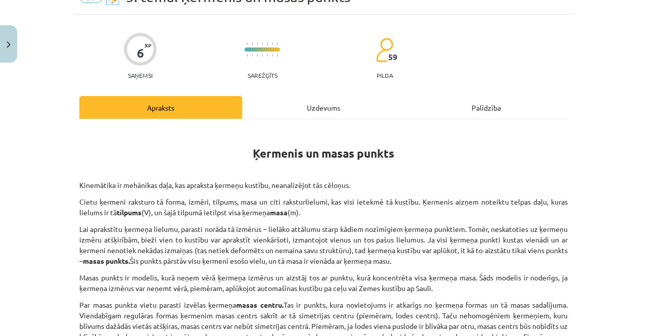
click at [316, 106] on div "Uzdevums" at bounding box center [323, 107] width 163 height 23
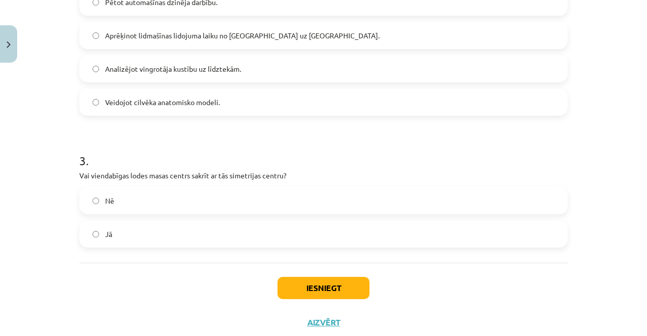
scroll to position [468, 0]
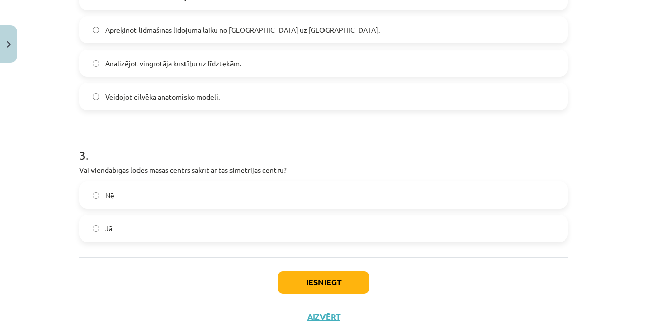
click at [197, 234] on label "Jā" at bounding box center [323, 228] width 486 height 25
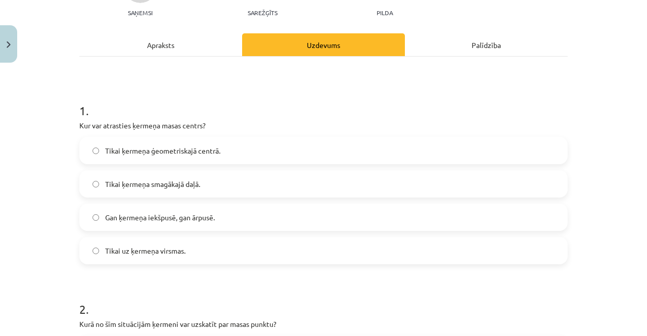
scroll to position [113, 0]
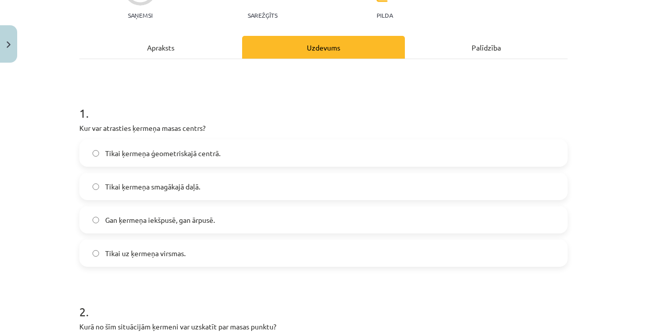
click at [202, 54] on div "Apraksts" at bounding box center [160, 47] width 163 height 23
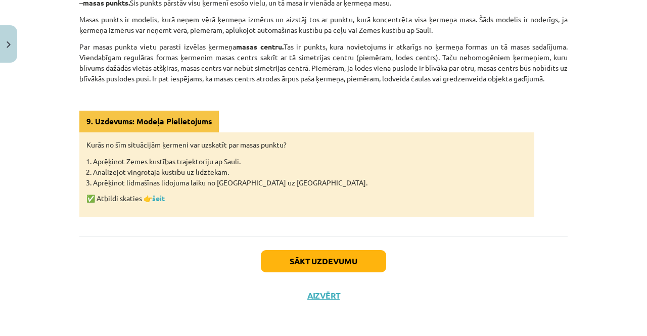
scroll to position [311, 0]
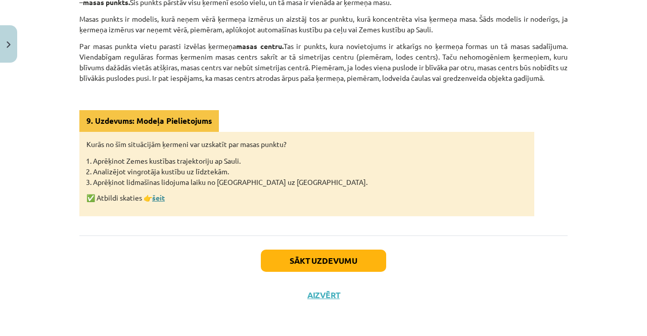
click at [161, 196] on link "šeit" at bounding box center [158, 197] width 13 height 9
click at [293, 252] on button "Sākt uzdevumu" at bounding box center [323, 261] width 125 height 22
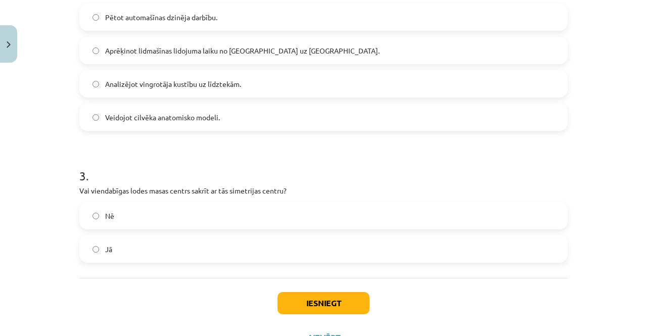
scroll to position [490, 0]
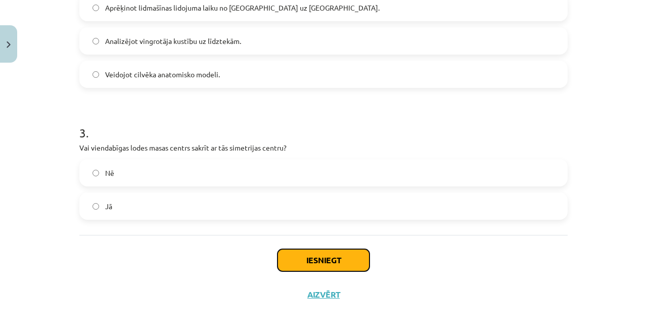
click at [307, 257] on button "Iesniegt" at bounding box center [323, 260] width 92 height 22
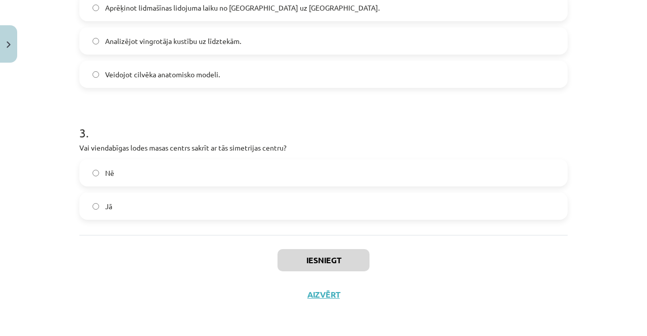
drag, startPoint x: 407, startPoint y: 260, endPoint x: 395, endPoint y: 263, distance: 12.0
click at [395, 263] on div "Iesniegt Aizvērt" at bounding box center [323, 270] width 488 height 71
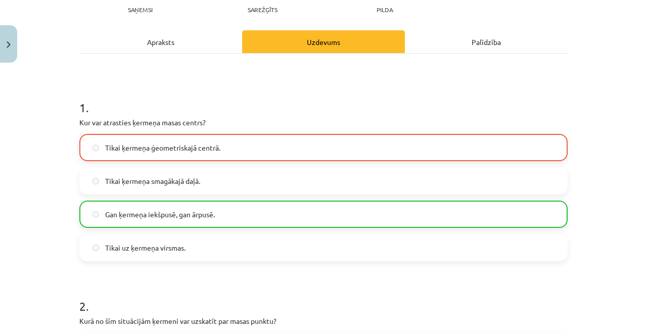
scroll to position [116, 0]
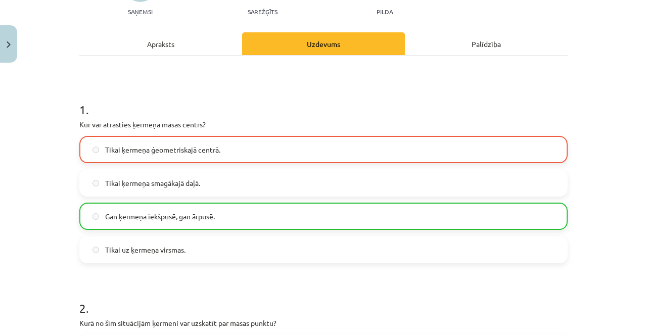
drag, startPoint x: 395, startPoint y: 263, endPoint x: 377, endPoint y: 264, distance: 18.7
click at [377, 264] on form "1 . Kur var atrasties ķermeņa masas centrs? Tikai ķermeņa ģeometriskajā centrā.…" at bounding box center [323, 339] width 488 height 509
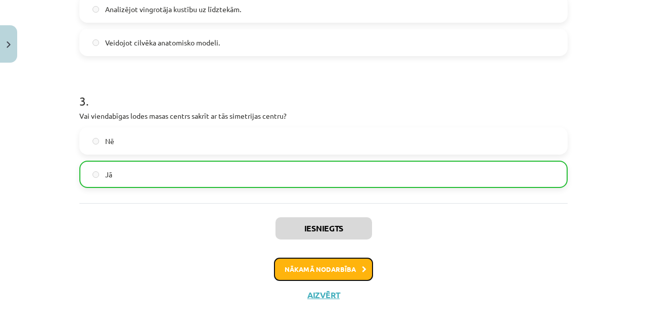
click at [323, 263] on button "Nākamā nodarbība" at bounding box center [323, 269] width 99 height 23
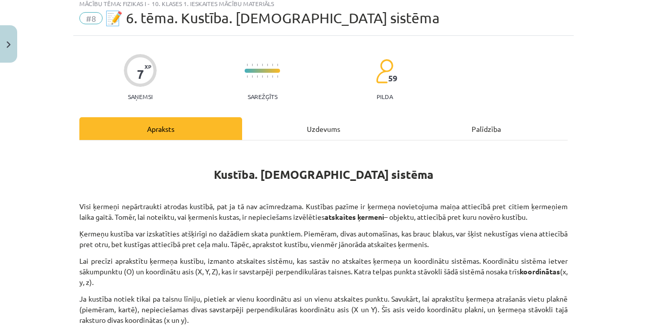
scroll to position [25, 0]
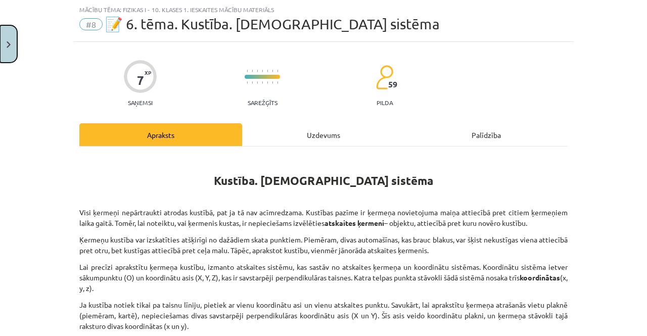
click at [0, 42] on button "Close" at bounding box center [8, 43] width 17 height 37
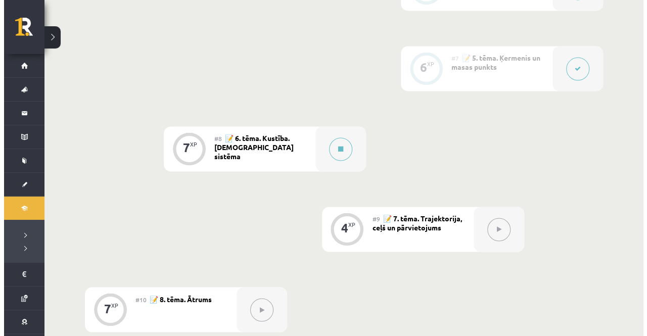
scroll to position [719, 0]
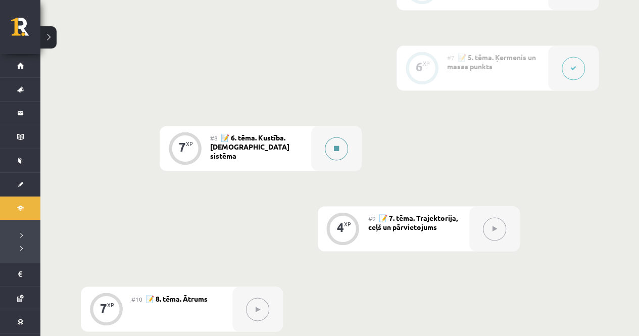
click at [337, 142] on button at bounding box center [336, 148] width 23 height 23
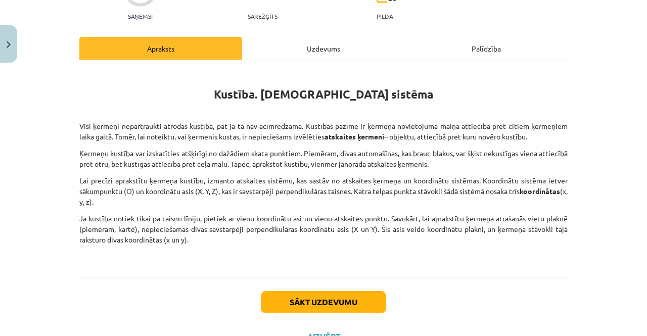
scroll to position [117, 0]
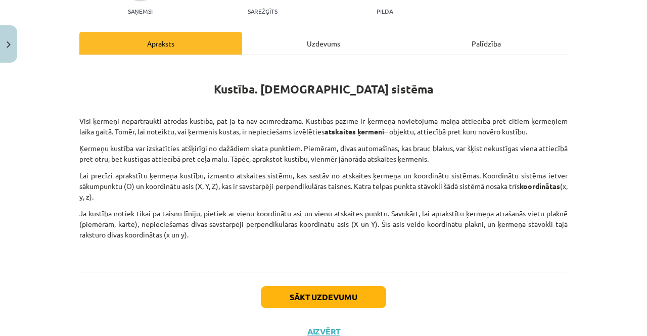
drag, startPoint x: 75, startPoint y: 122, endPoint x: 532, endPoint y: 129, distance: 456.7
click at [532, 129] on p "Visi ķermeņi nepārtraukti atrodas kustībā, pat ja tā nav acīmredzama. Kustības …" at bounding box center [323, 126] width 488 height 21
click at [360, 270] on div "Kustība. Atskaites sistēma Visi ķermeņi nepārtraukti atrodas kustībā, pat ja tā…" at bounding box center [323, 163] width 488 height 217
drag, startPoint x: 76, startPoint y: 174, endPoint x: 109, endPoint y: 196, distance: 40.1
click at [109, 196] on p "Lai precīzi aprakstītu ķermeņa kustību, izmanto atskaites sistēmu, kas sastāv n…" at bounding box center [323, 186] width 488 height 32
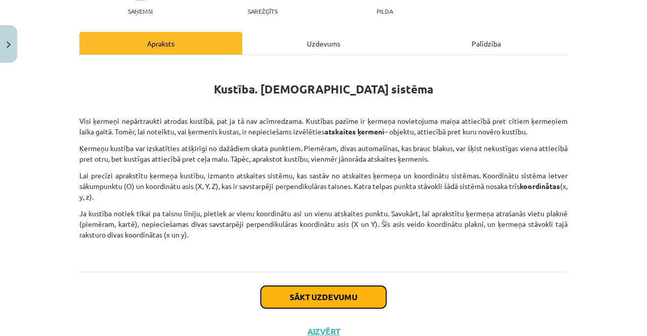
click at [368, 300] on button "Sākt uzdevumu" at bounding box center [323, 297] width 125 height 22
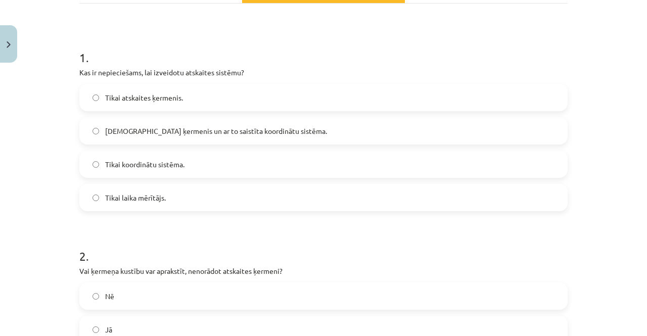
scroll to position [169, 0]
click at [263, 116] on div "Atskaites ķermenis un ar to saistīta koordinātu sistēma." at bounding box center [323, 129] width 488 height 27
click at [263, 122] on label "Atskaites ķermenis un ar to saistīta koordinātu sistēma." at bounding box center [323, 129] width 486 height 25
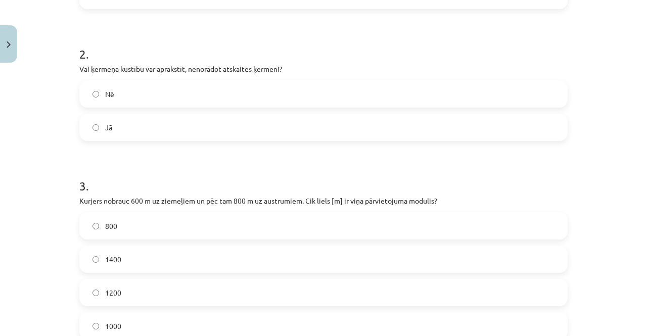
scroll to position [371, 0]
click at [154, 95] on label "Nē" at bounding box center [323, 93] width 486 height 25
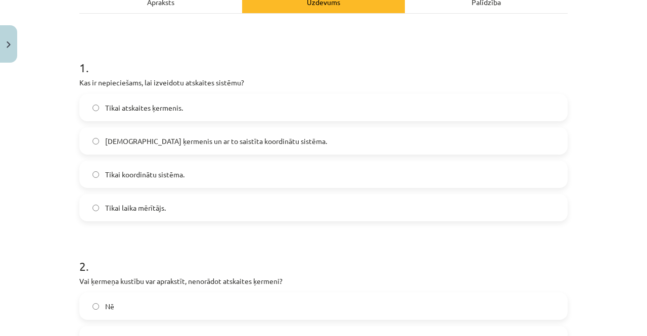
click at [116, 123] on div "Tikai atskaites ķermenis. Atskaites ķermenis un ar to saistīta koordinātu sistē…" at bounding box center [323, 157] width 488 height 127
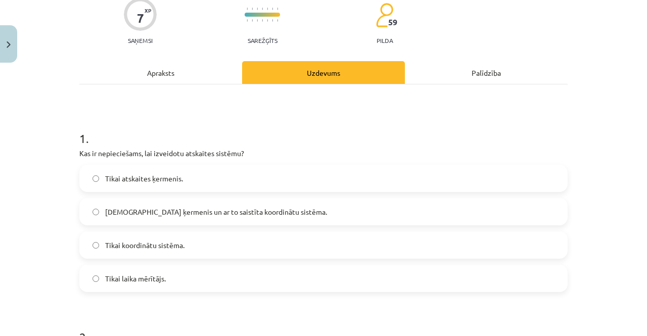
scroll to position [84, 0]
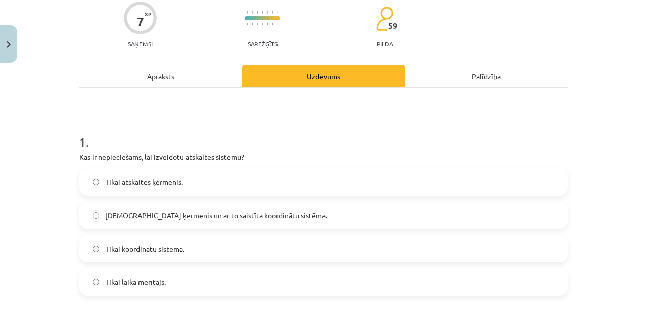
click at [151, 76] on div "Apraksts" at bounding box center [160, 76] width 163 height 23
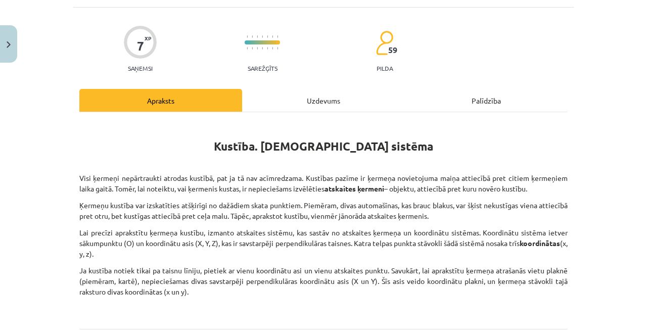
scroll to position [59, 0]
click at [308, 95] on div "Uzdevums" at bounding box center [323, 100] width 163 height 23
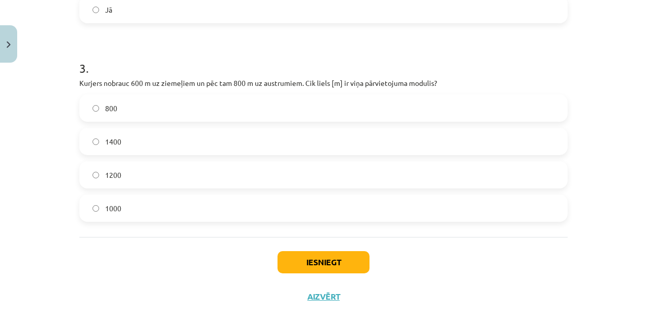
scroll to position [487, 0]
click at [211, 134] on label "1400" at bounding box center [323, 141] width 486 height 25
click at [286, 255] on button "Iesniegt" at bounding box center [323, 263] width 92 height 22
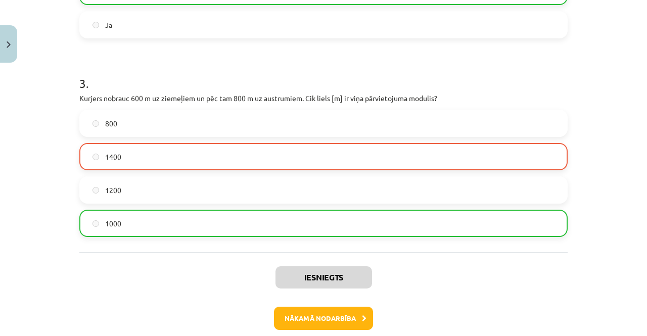
scroll to position [522, 0]
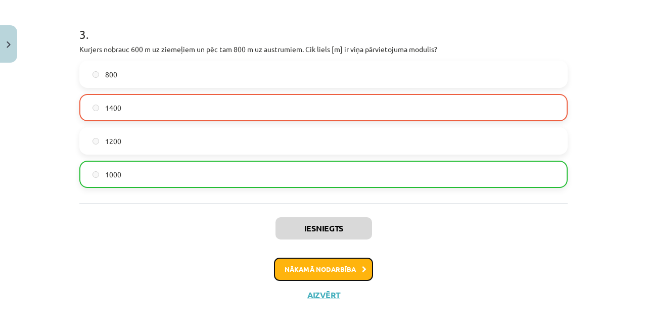
click at [306, 261] on button "Nākamā nodarbība" at bounding box center [323, 269] width 99 height 23
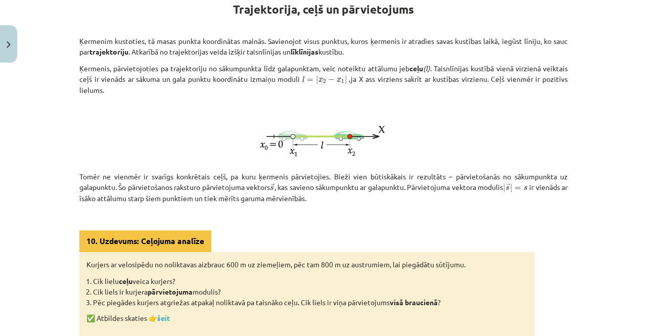
scroll to position [220, 0]
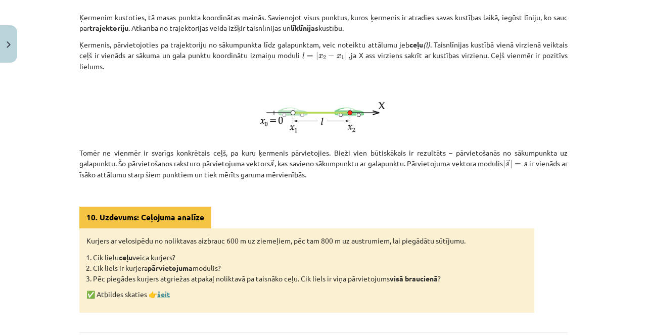
click at [160, 294] on link "šeit" at bounding box center [163, 293] width 13 height 9
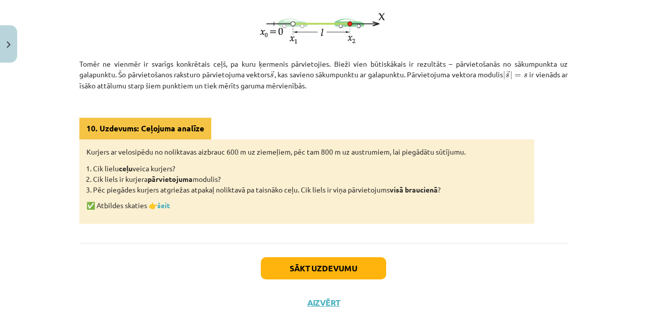
scroll to position [310, 0]
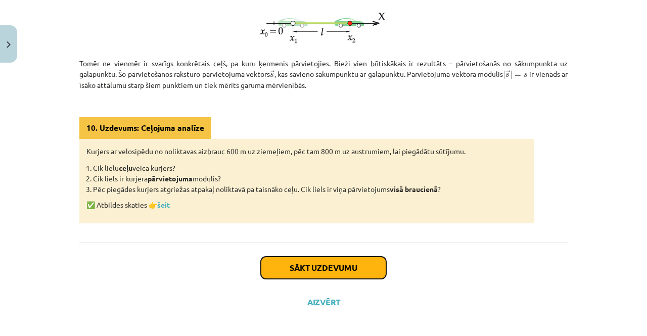
click at [331, 264] on button "Sākt uzdevumu" at bounding box center [323, 268] width 125 height 22
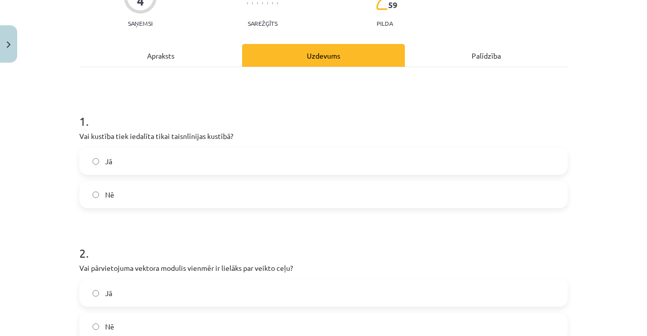
scroll to position [104, 0]
click at [233, 50] on div "Apraksts" at bounding box center [160, 55] width 163 height 23
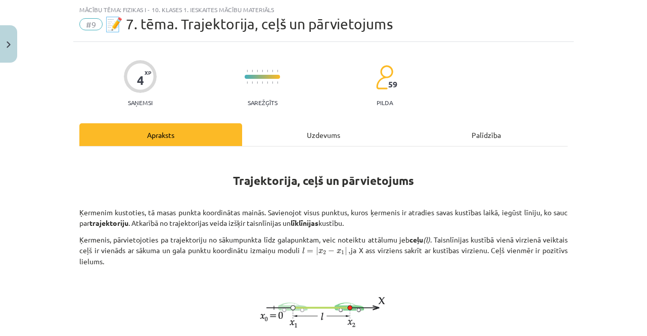
scroll to position [33, 0]
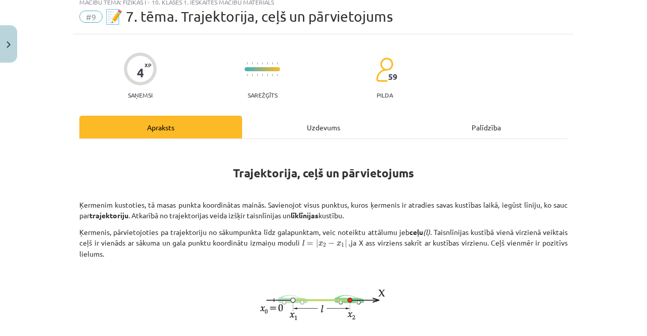
click at [324, 122] on div "Uzdevums" at bounding box center [323, 127] width 163 height 23
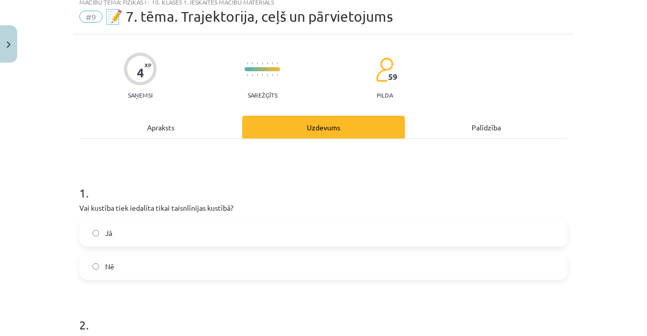
scroll to position [25, 0]
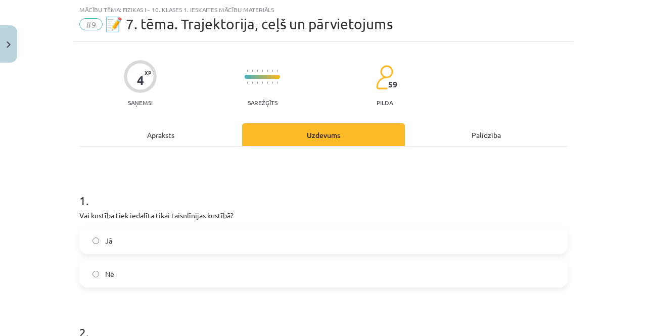
click at [191, 133] on div "Apraksts" at bounding box center [160, 134] width 163 height 23
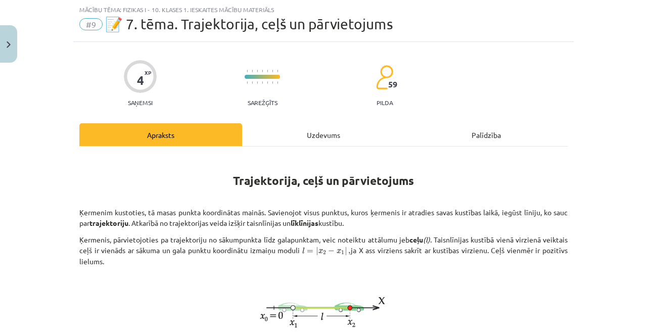
click at [313, 130] on div "Uzdevums" at bounding box center [323, 134] width 163 height 23
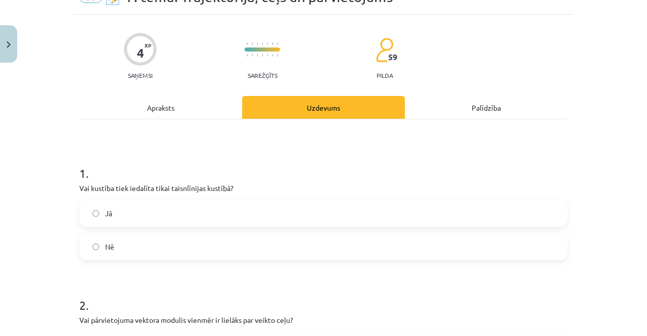
scroll to position [53, 0]
click at [246, 243] on label "Nē" at bounding box center [323, 245] width 486 height 25
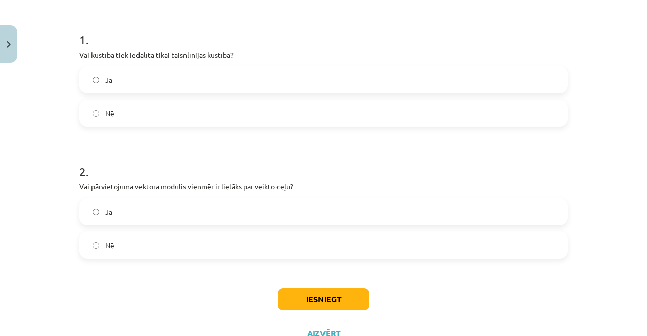
scroll to position [185, 0]
click at [113, 249] on label "Nē" at bounding box center [323, 245] width 486 height 25
click at [323, 304] on button "Iesniegt" at bounding box center [323, 299] width 92 height 22
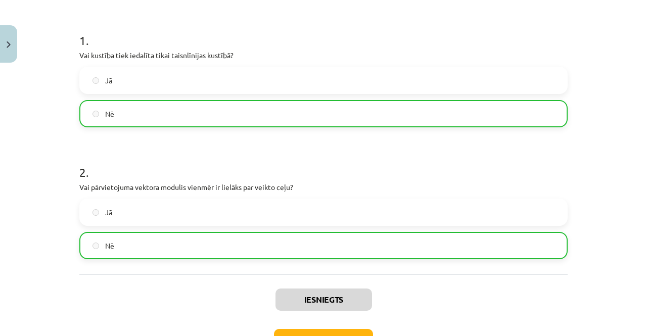
scroll to position [205, 0]
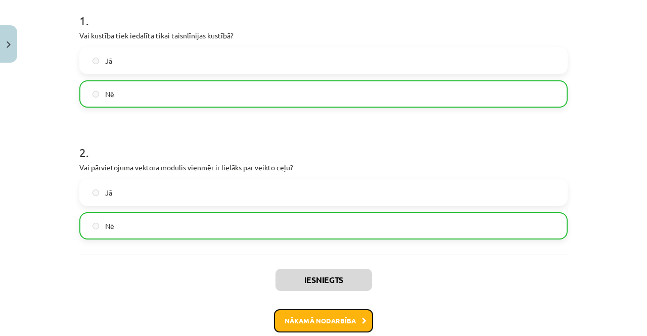
click at [330, 324] on button "Nākamā nodarbība" at bounding box center [323, 320] width 99 height 23
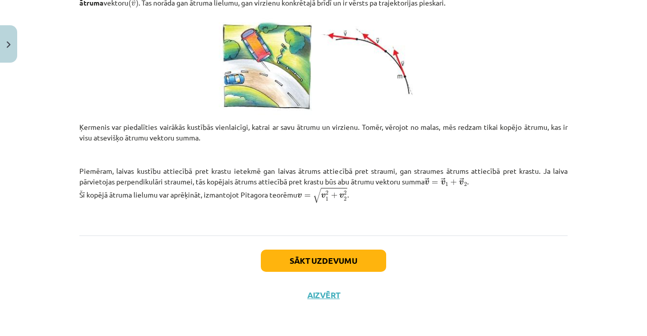
scroll to position [427, 0]
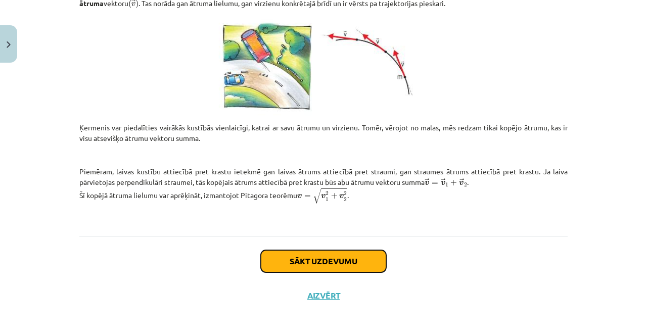
click at [365, 253] on button "Sākt uzdevumu" at bounding box center [323, 261] width 125 height 22
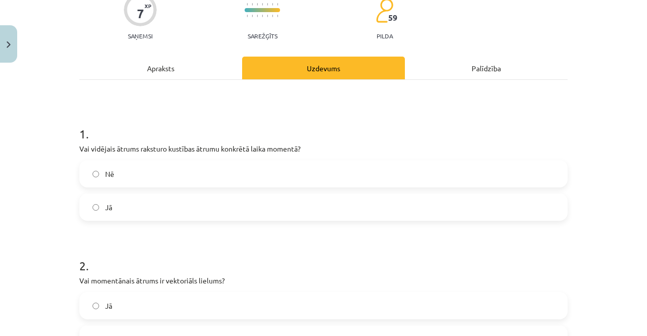
scroll to position [91, 0]
click at [174, 69] on div "Apraksts" at bounding box center [160, 68] width 163 height 23
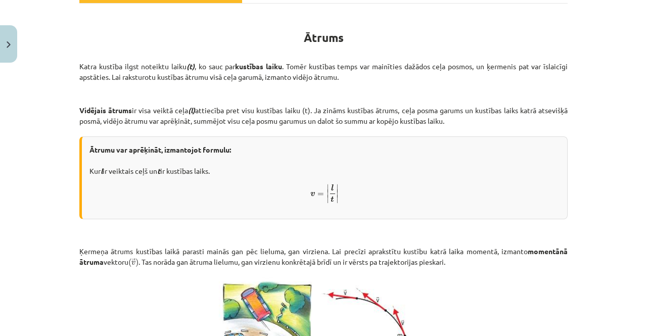
scroll to position [142, 0]
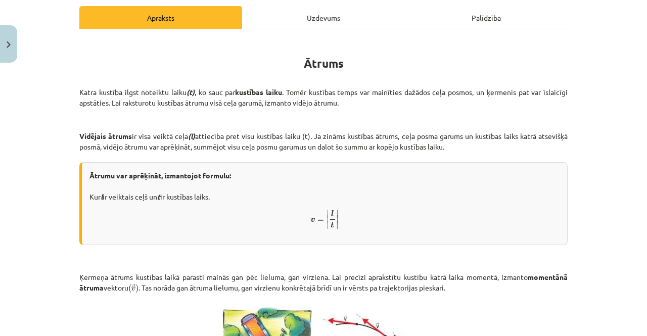
click at [338, 16] on div "Uzdevums" at bounding box center [323, 17] width 163 height 23
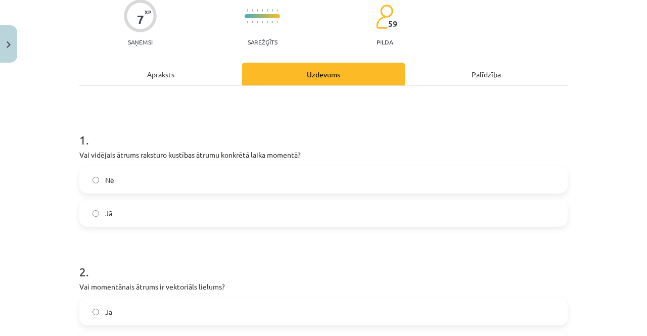
scroll to position [85, 0]
click at [227, 174] on label "Nē" at bounding box center [323, 180] width 486 height 25
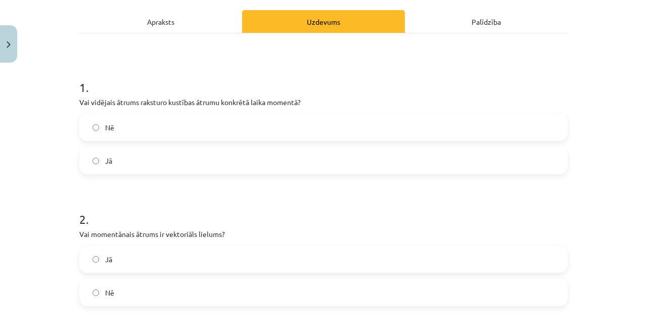
scroll to position [137, 0]
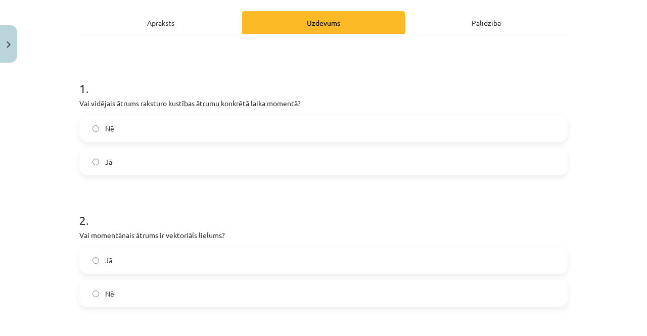
click at [149, 155] on label "Jā" at bounding box center [323, 161] width 486 height 25
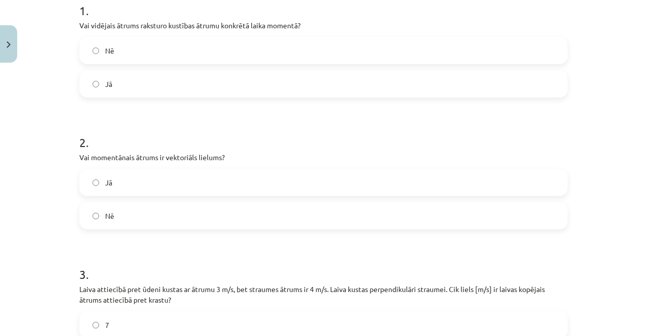
scroll to position [216, 0]
click at [144, 172] on label "Jā" at bounding box center [323, 181] width 486 height 25
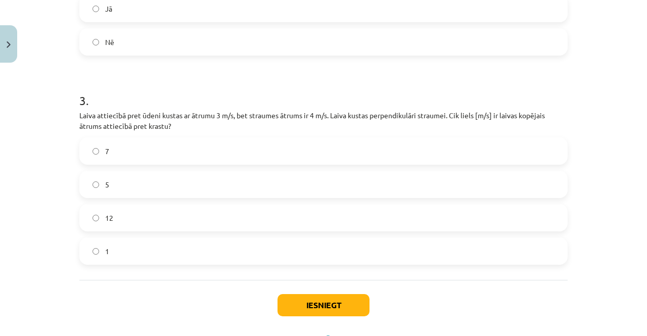
scroll to position [388, 0]
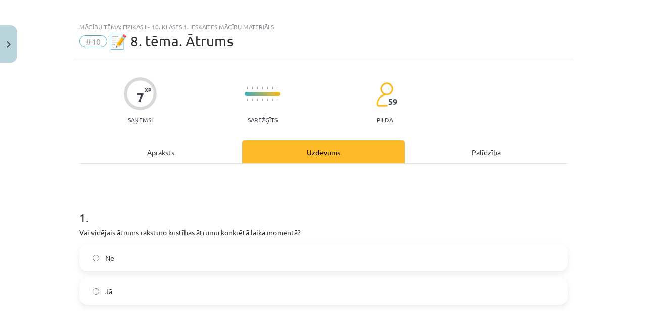
click at [194, 146] on div "Apraksts" at bounding box center [160, 151] width 163 height 23
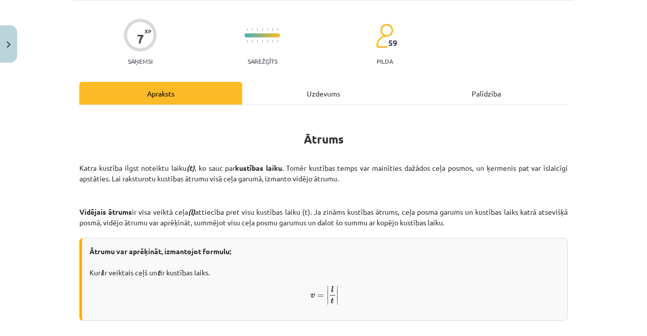
scroll to position [0, 0]
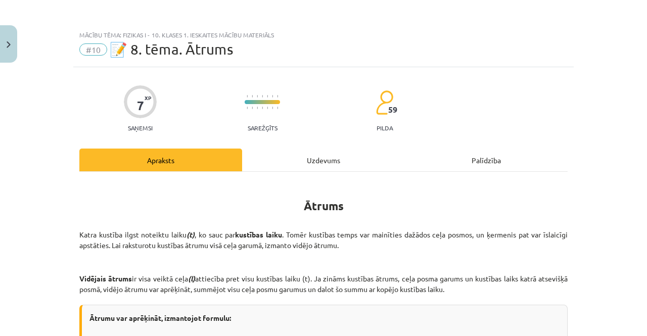
click at [335, 167] on div "Uzdevums" at bounding box center [323, 160] width 163 height 23
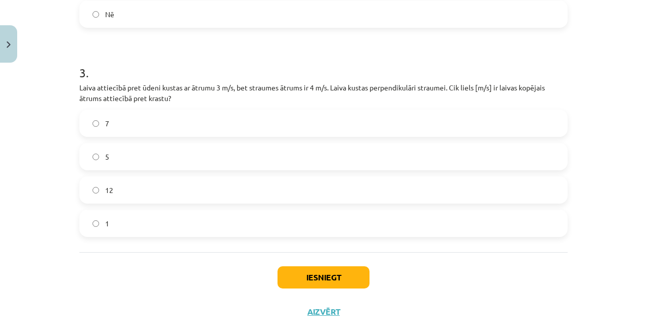
scroll to position [434, 0]
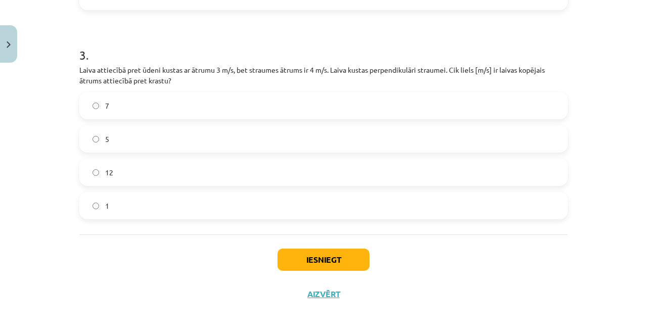
click at [296, 95] on label "7" at bounding box center [323, 105] width 486 height 25
click at [306, 257] on button "Iesniegt" at bounding box center [323, 260] width 92 height 22
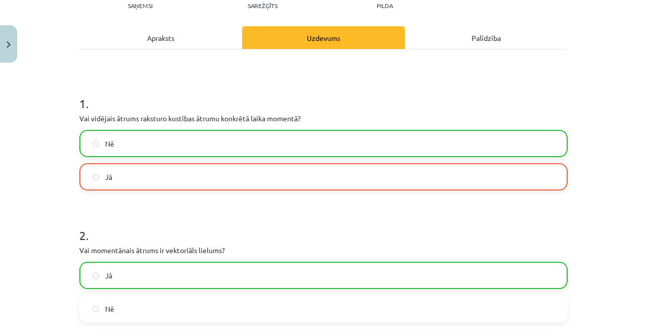
scroll to position [122, 0]
click at [226, 42] on div "Apraksts" at bounding box center [160, 37] width 163 height 23
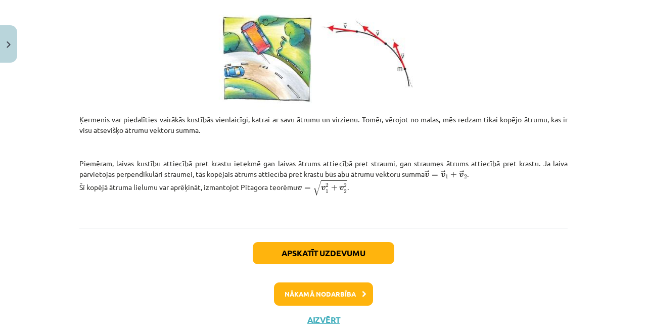
scroll to position [434, 0]
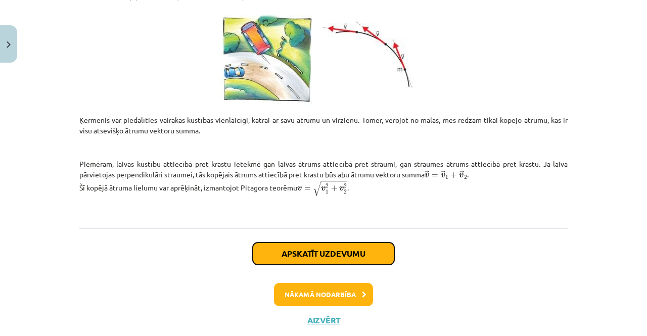
click at [366, 255] on button "Apskatīt uzdevumu" at bounding box center [323, 253] width 141 height 22
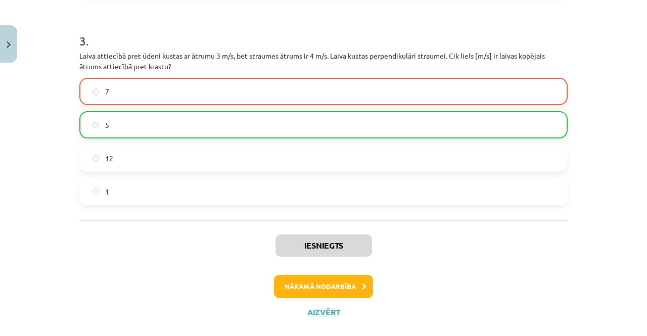
scroll to position [451, 0]
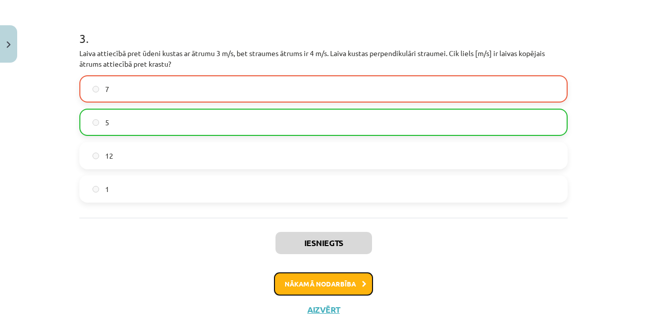
click at [361, 275] on button "Nākamā nodarbība" at bounding box center [323, 283] width 99 height 23
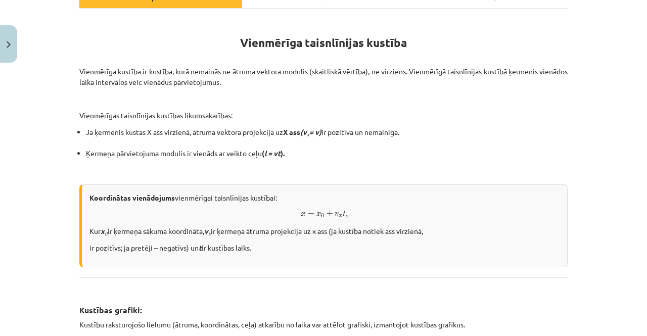
scroll to position [163, 0]
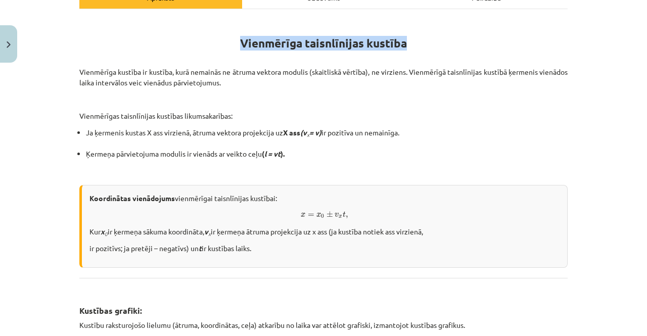
drag, startPoint x: 237, startPoint y: 43, endPoint x: 421, endPoint y: 42, distance: 183.4
click at [421, 42] on h1 "Vienmērīga taisnlīnijas kustība" at bounding box center [323, 40] width 488 height 45
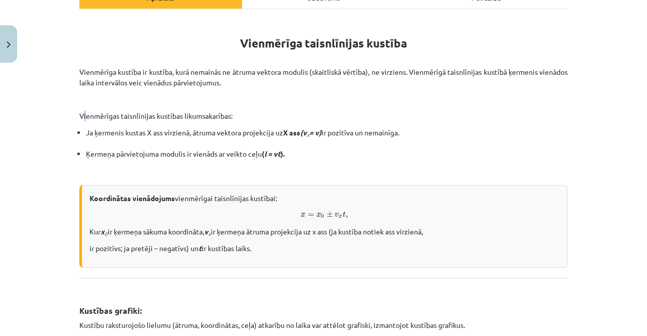
click at [81, 117] on p "Vienmērīgas taisnlīnijas kustības likumsakarības:" at bounding box center [323, 116] width 488 height 11
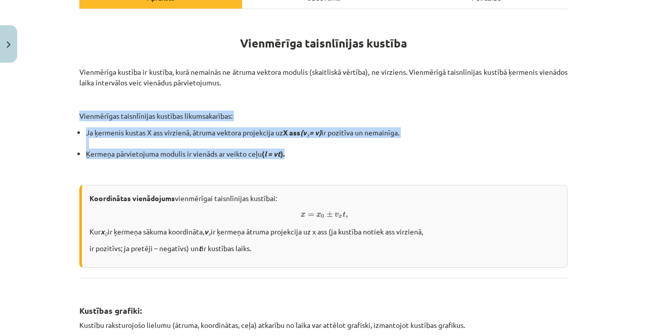
drag, startPoint x: 76, startPoint y: 114, endPoint x: 291, endPoint y: 156, distance: 219.6
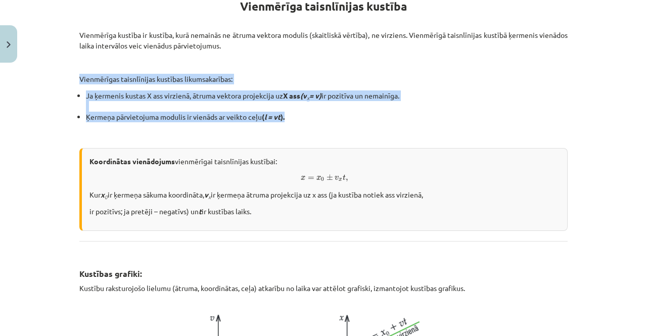
drag, startPoint x: 86, startPoint y: 160, endPoint x: 271, endPoint y: 214, distance: 192.5
click at [271, 214] on div "Koordinātas vienādojums vienmērīgai taisnlīnijas kustībai: x = x 0 ± v x t , x …" at bounding box center [323, 189] width 488 height 83
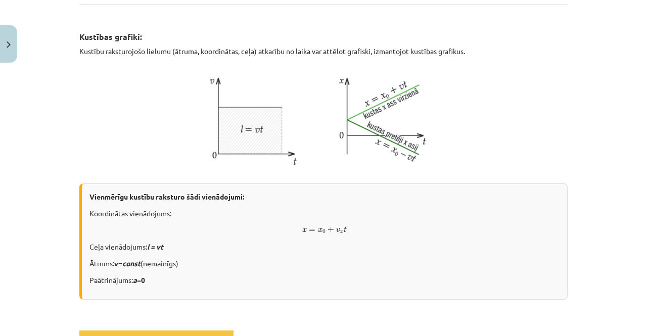
scroll to position [439, 0]
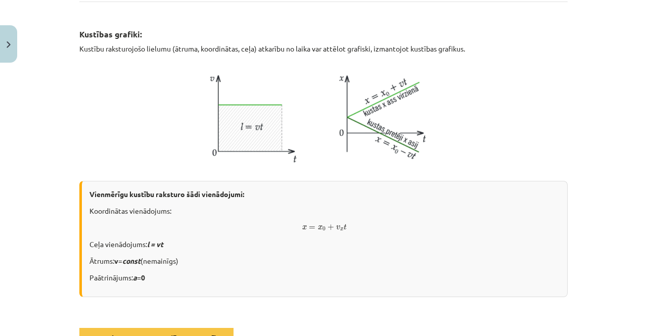
click at [151, 257] on p "Ātrums: v = const (nemainīgs)" at bounding box center [324, 261] width 470 height 11
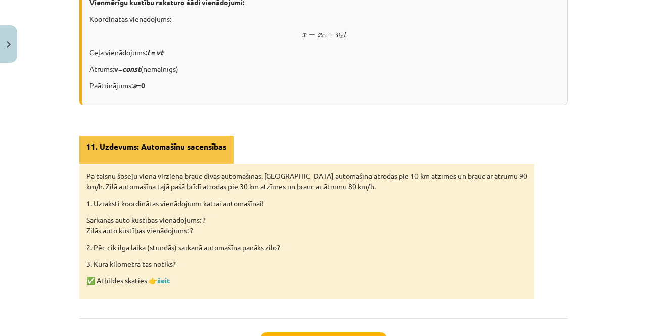
scroll to position [631, 0]
click at [165, 282] on p "✅ Atbildes skaties 👉 šeit" at bounding box center [306, 280] width 440 height 11
click at [162, 276] on link "šeit" at bounding box center [163, 279] width 13 height 9
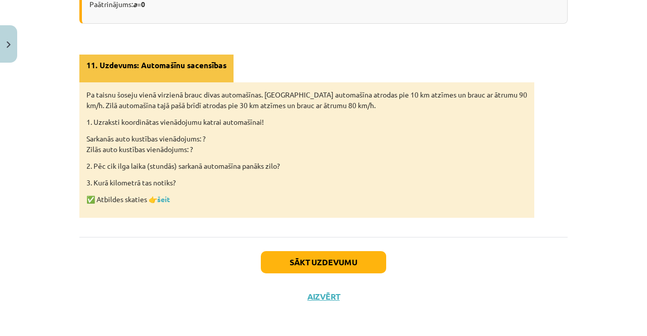
click at [348, 271] on div "Sākt uzdevumu Aizvērt" at bounding box center [323, 272] width 488 height 71
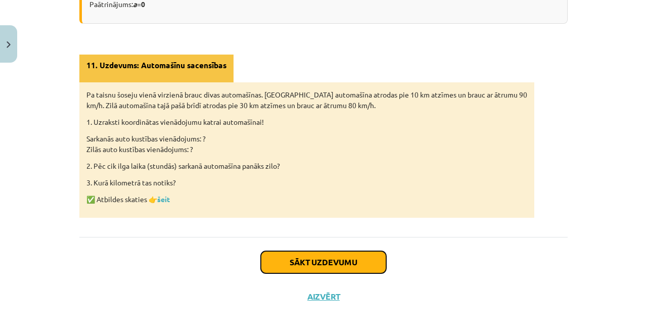
click at [338, 261] on button "Sākt uzdevumu" at bounding box center [323, 262] width 125 height 22
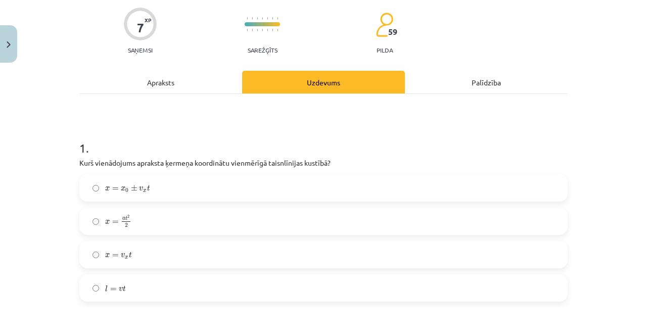
scroll to position [72, 0]
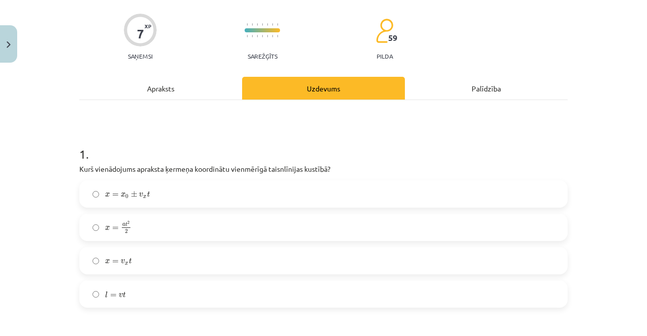
click at [176, 86] on div "Apraksts" at bounding box center [160, 88] width 163 height 23
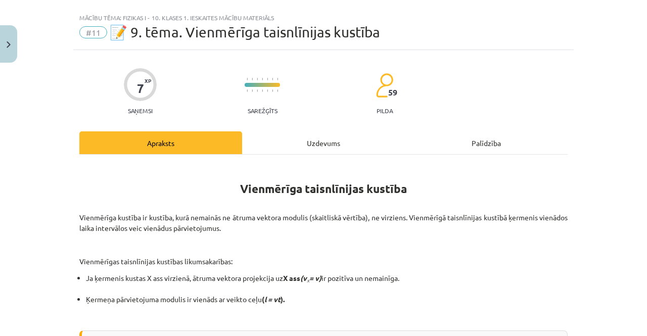
scroll to position [9, 0]
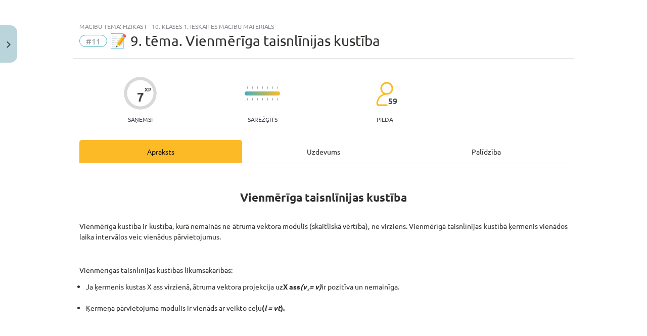
click at [321, 144] on div "Uzdevums" at bounding box center [323, 151] width 163 height 23
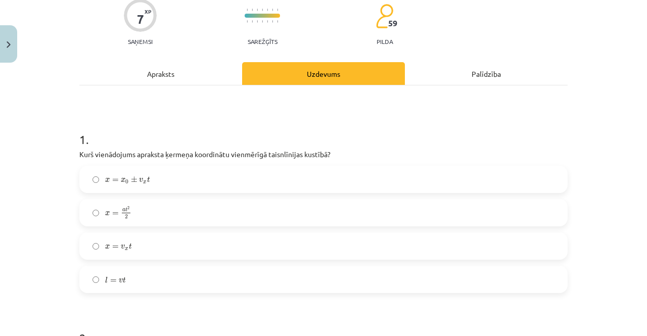
scroll to position [89, 0]
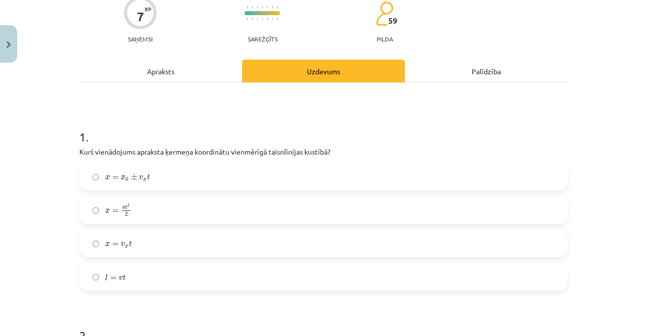
click at [229, 178] on label "x = x 0 ± v x t x = x 0 ± v x t" at bounding box center [323, 176] width 486 height 25
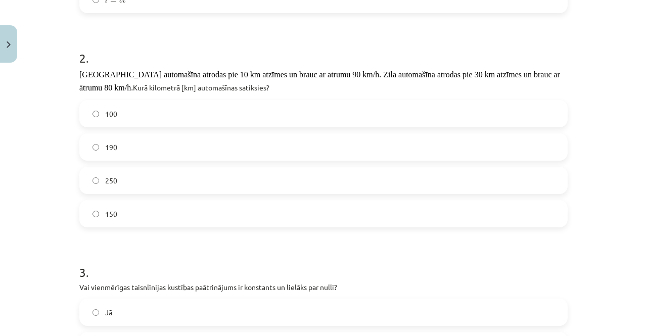
scroll to position [367, 0]
click at [279, 144] on label "190" at bounding box center [323, 146] width 486 height 25
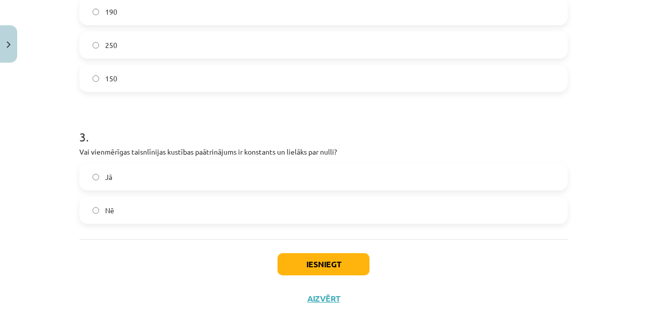
scroll to position [504, 0]
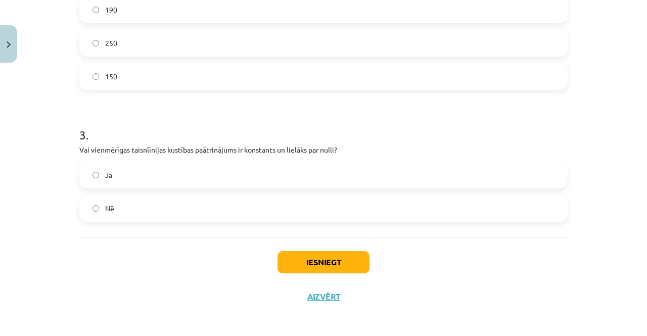
click at [176, 166] on label "Jā" at bounding box center [323, 174] width 486 height 25
click at [319, 257] on button "Iesniegt" at bounding box center [323, 262] width 92 height 22
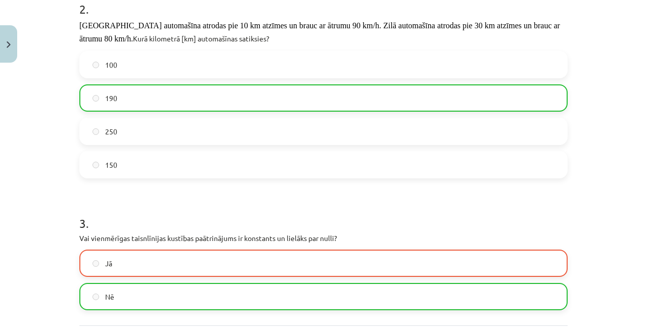
scroll to position [535, 0]
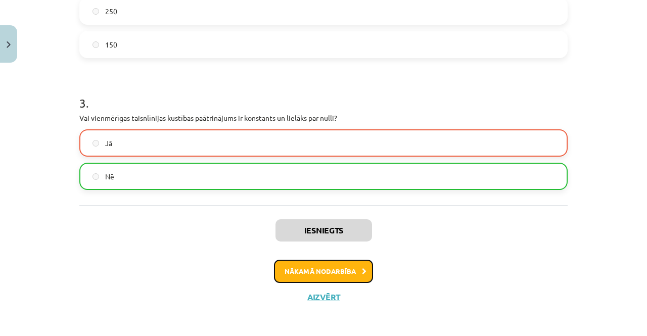
click at [330, 264] on button "Nākamā nodarbība" at bounding box center [323, 271] width 99 height 23
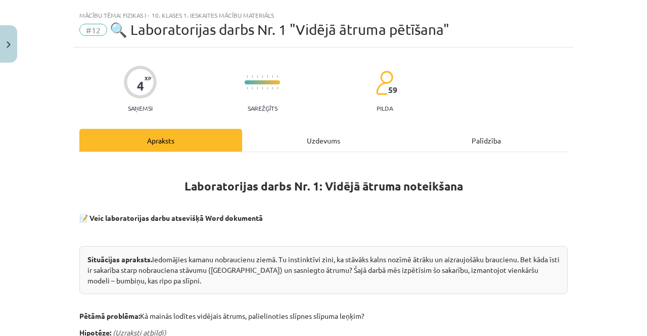
scroll to position [0, 0]
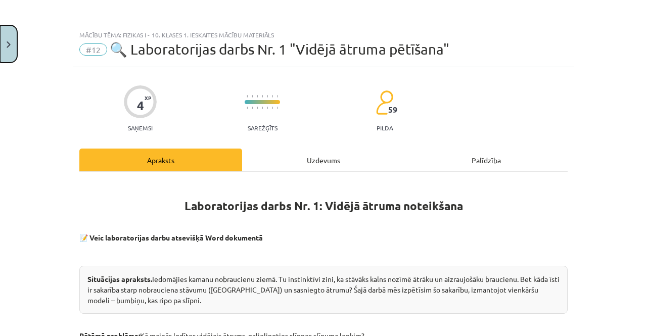
click at [2, 48] on button "Close" at bounding box center [8, 43] width 17 height 37
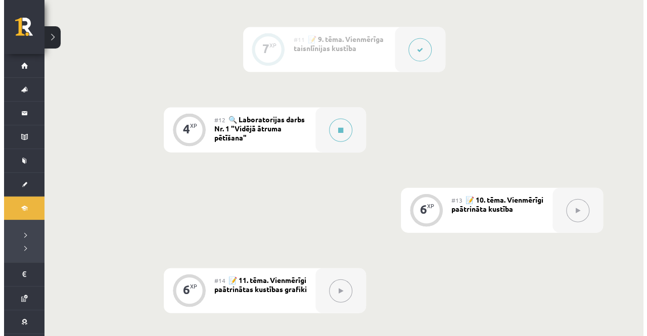
scroll to position [1058, 0]
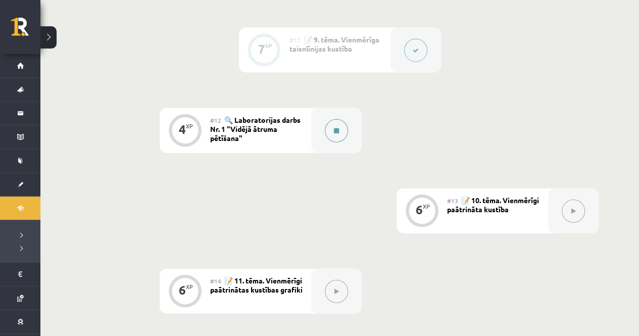
click at [330, 125] on button at bounding box center [336, 130] width 23 height 23
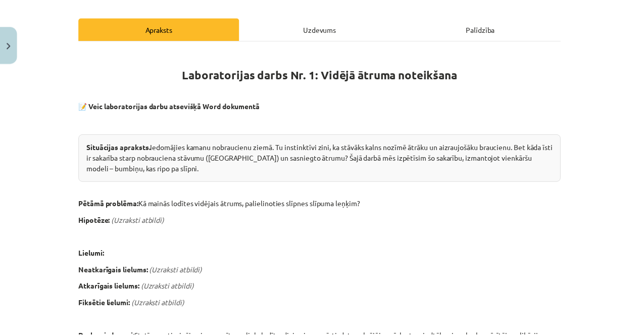
scroll to position [0, 0]
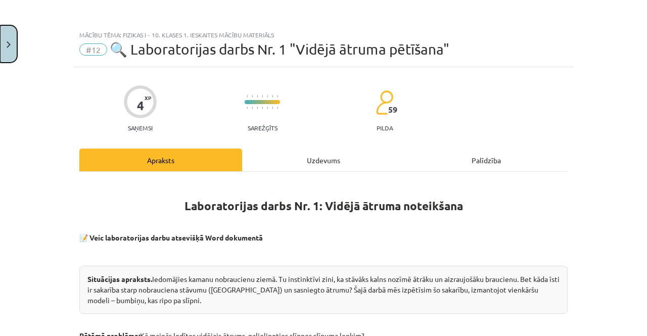
click at [0, 43] on button "Close" at bounding box center [8, 43] width 17 height 37
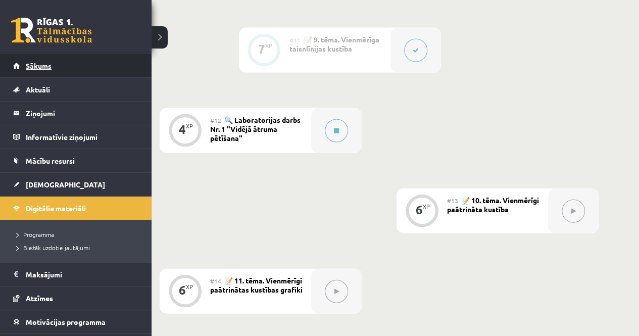
click at [18, 67] on link "Sākums" at bounding box center [76, 65] width 126 height 23
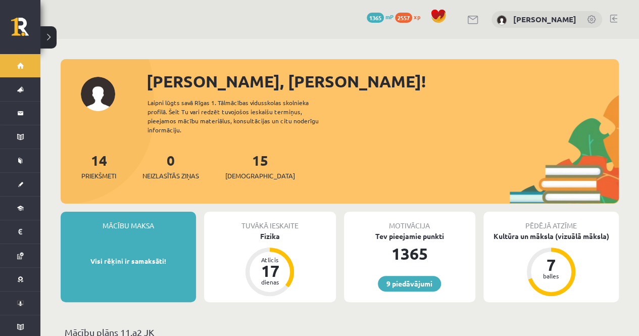
scroll to position [45, 0]
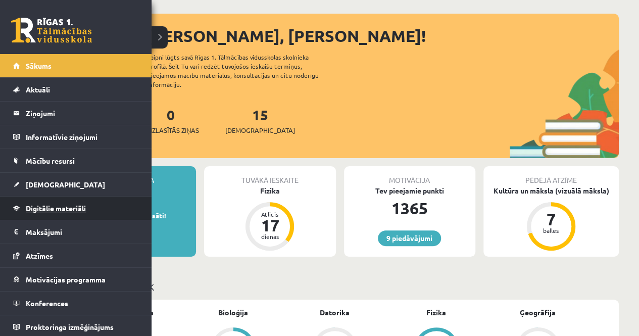
click at [52, 202] on link "Digitālie materiāli" at bounding box center [76, 207] width 126 height 23
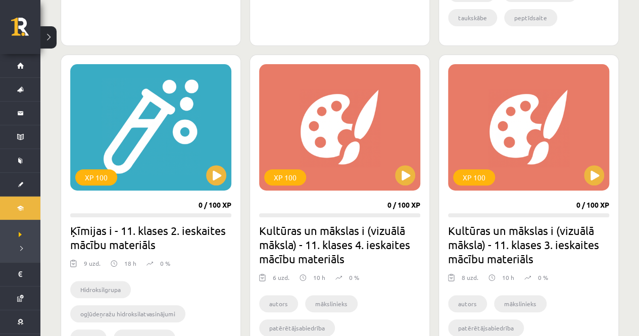
scroll to position [2031, 0]
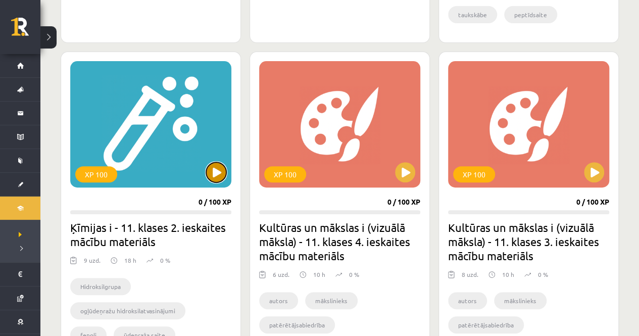
click at [215, 171] on button at bounding box center [216, 172] width 20 height 20
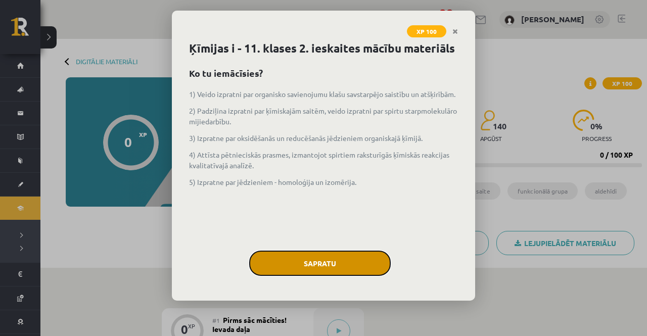
click at [308, 262] on button "Sapratu" at bounding box center [319, 263] width 141 height 25
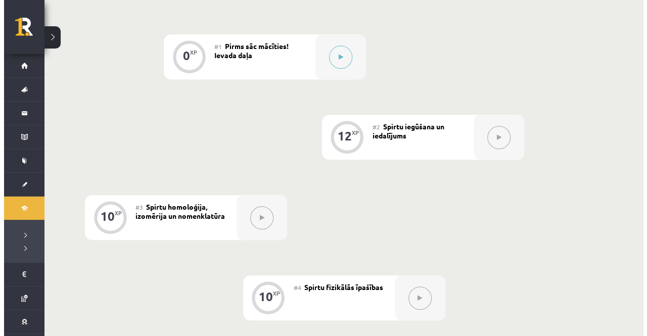
scroll to position [248, 0]
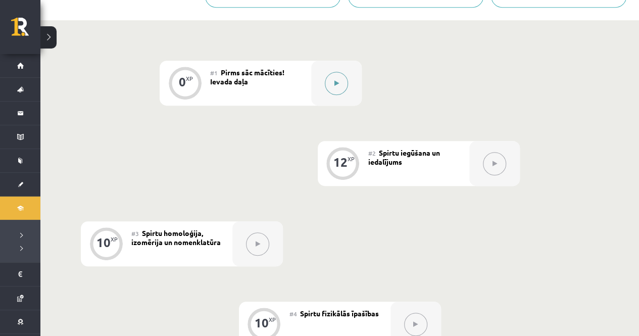
click at [333, 81] on button at bounding box center [336, 83] width 23 height 23
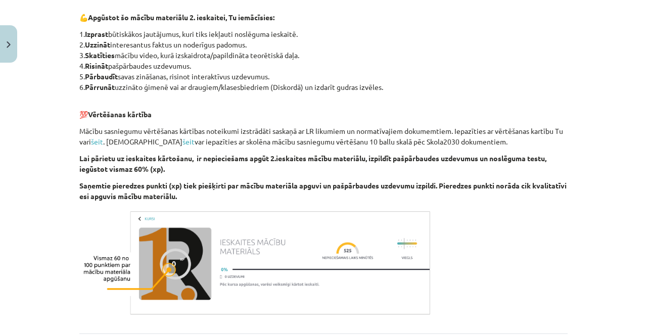
scroll to position [611, 0]
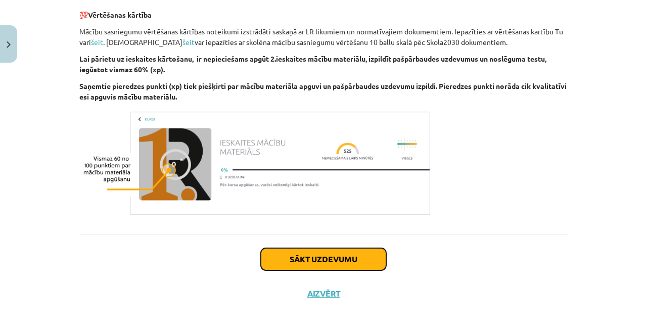
click at [324, 262] on button "Sākt uzdevumu" at bounding box center [323, 259] width 125 height 22
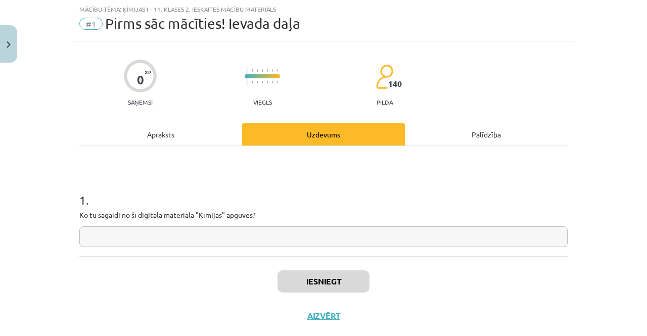
scroll to position [25, 0]
click at [299, 241] on input "text" at bounding box center [323, 237] width 488 height 21
drag, startPoint x: 187, startPoint y: 324, endPoint x: 213, endPoint y: 360, distance: 44.2
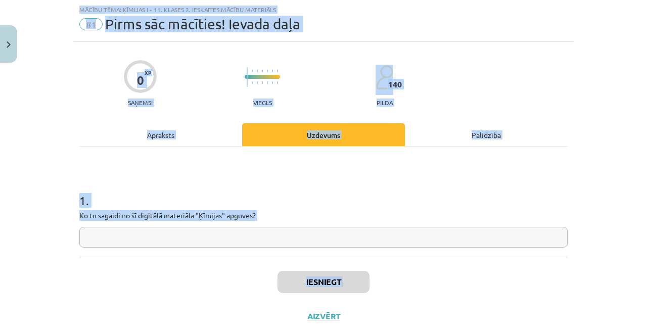
scroll to position [47, 0]
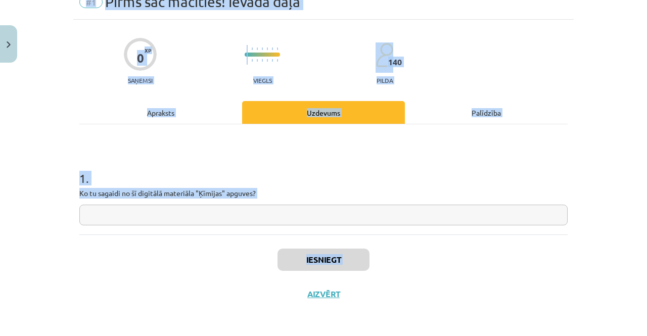
click at [325, 212] on input "text" at bounding box center [323, 215] width 488 height 21
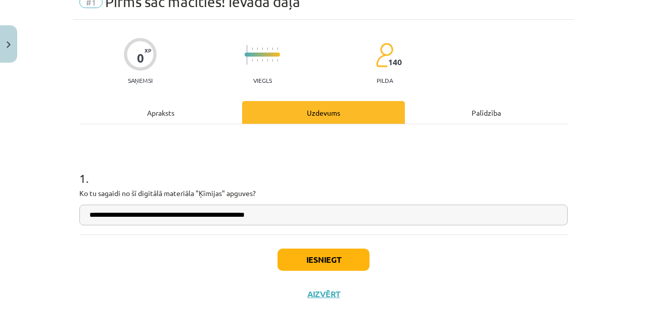
type input "**********"
click at [314, 253] on button "Iesniegt" at bounding box center [323, 260] width 92 height 22
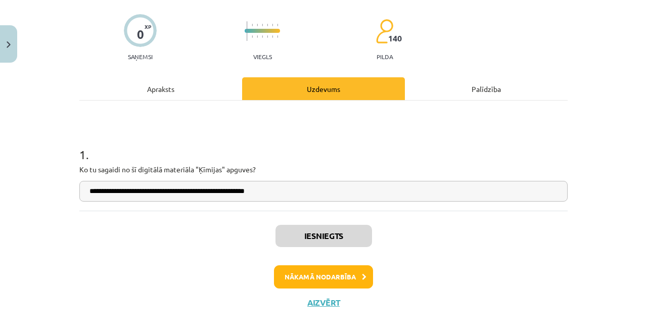
scroll to position [72, 0]
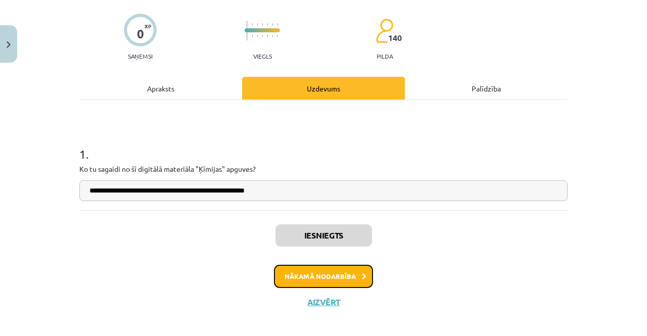
click at [321, 277] on button "Nākamā nodarbība" at bounding box center [323, 276] width 99 height 23
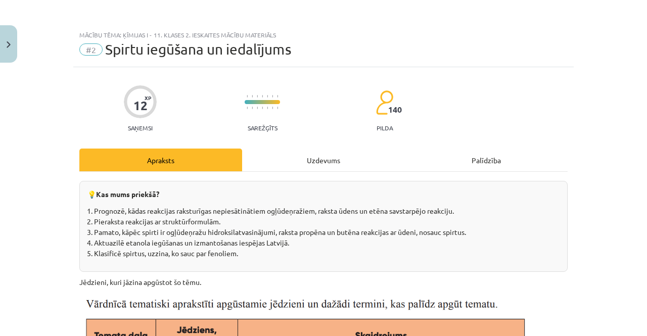
scroll to position [20, 0]
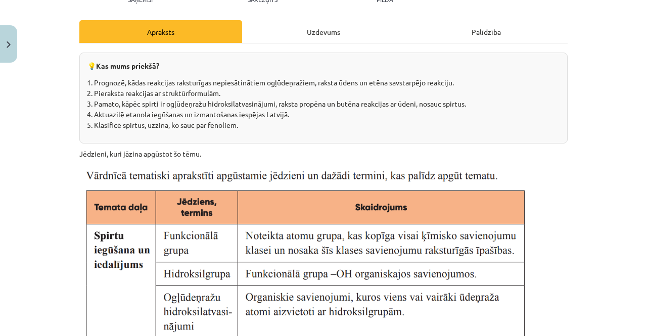
click at [321, 277] on img at bounding box center [306, 307] width 455 height 284
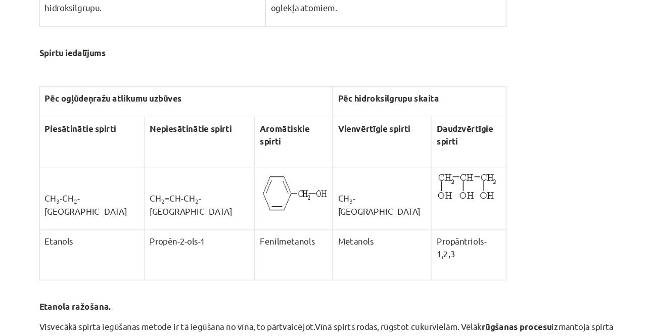
scroll to position [1618, 0]
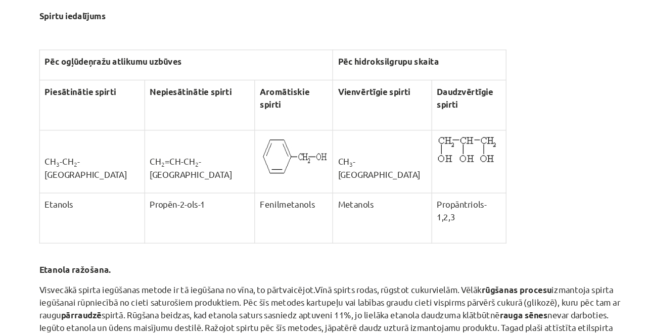
click at [381, 310] on p "Visvecākā spirta iegūšanas metode ir tā iegūšana no vīna, to pārtvaicējot.Vīnā …" at bounding box center [323, 311] width 488 height 53
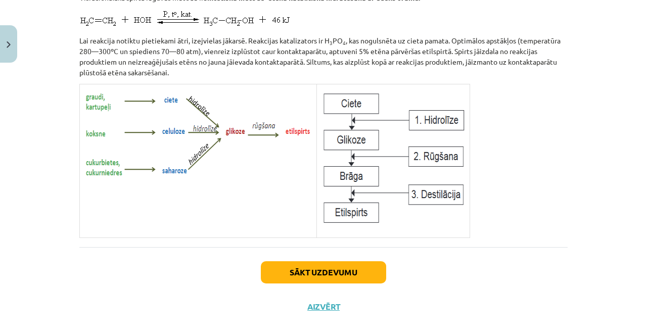
scroll to position [2099, 0]
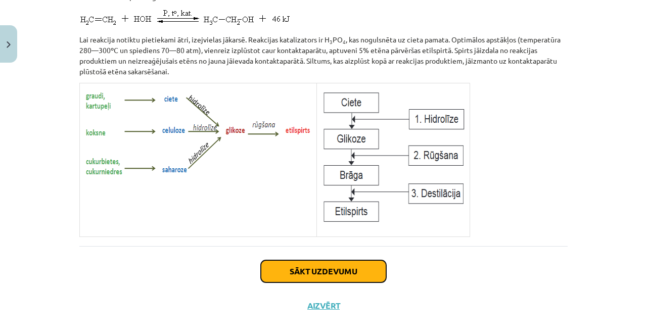
click at [287, 260] on button "Sākt uzdevumu" at bounding box center [323, 271] width 125 height 22
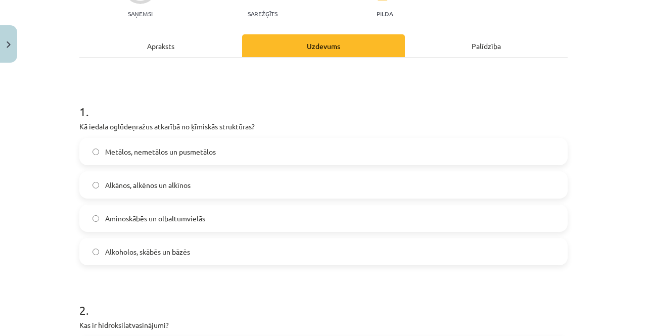
scroll to position [133, 0]
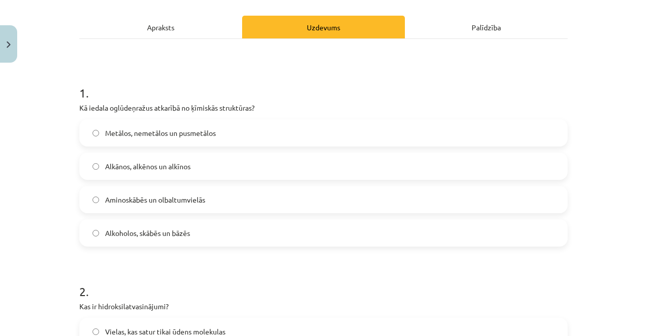
click at [221, 165] on label "Alkānos, alkēnos un alkīnos" at bounding box center [323, 166] width 486 height 25
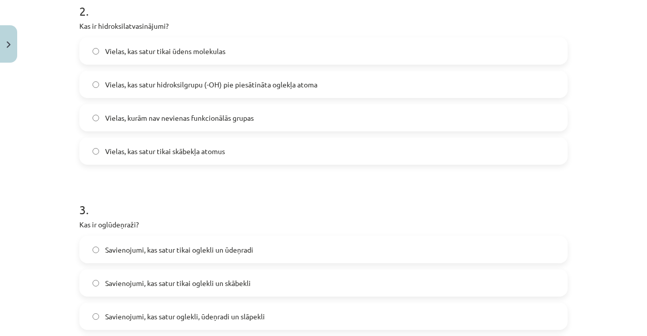
scroll to position [413, 0]
click at [193, 83] on span "Vielas, kas satur hidroksilgrupu (-OH) pie piesātināta oglekļa atoma" at bounding box center [211, 85] width 212 height 11
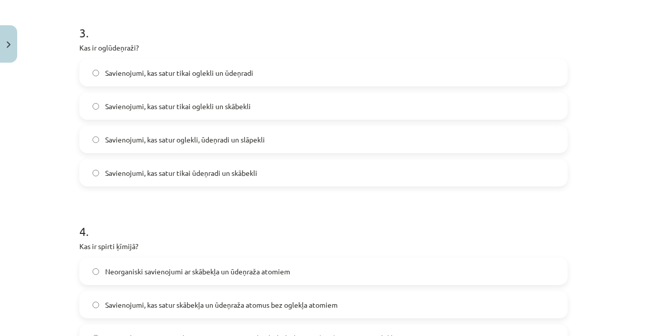
scroll to position [590, 0]
click at [179, 78] on label "Savienojumi, kas satur tikai oglekli un ūdeņradi" at bounding box center [323, 72] width 486 height 25
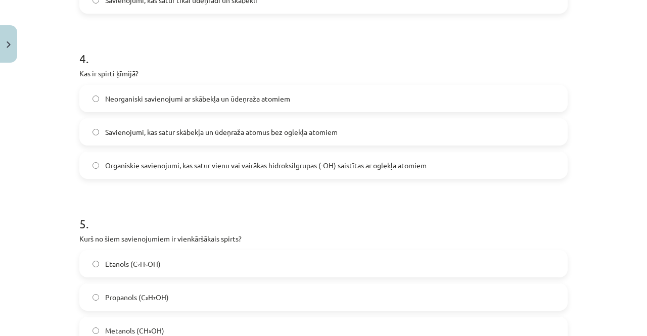
scroll to position [784, 0]
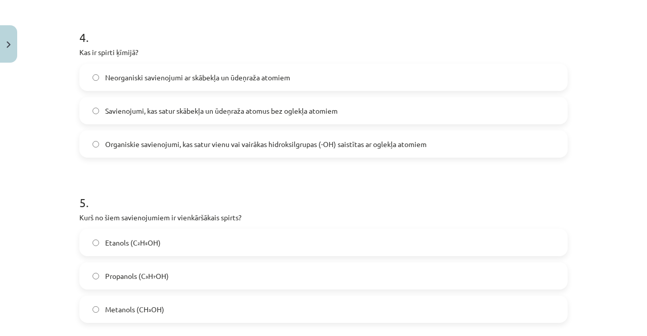
click at [195, 150] on label "Organiskie savienojumi, kas satur vienu vai vairākas hidroksilgrupas (-OH) sais…" at bounding box center [323, 143] width 486 height 25
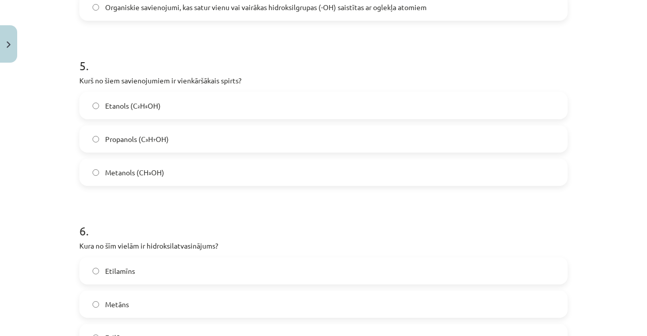
scroll to position [922, 0]
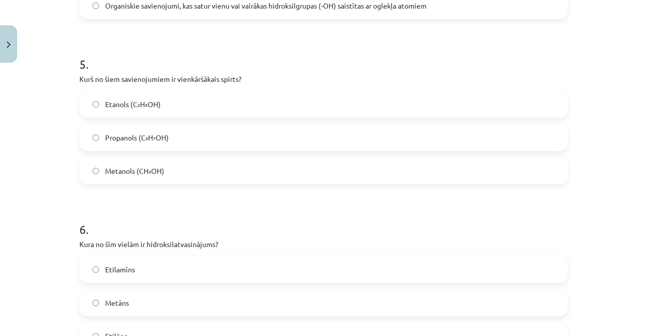
click at [128, 173] on span "Metanols (CH₃OH)" at bounding box center [134, 171] width 59 height 11
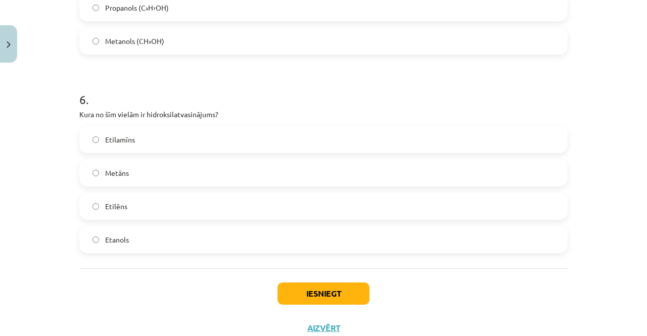
scroll to position [1058, 0]
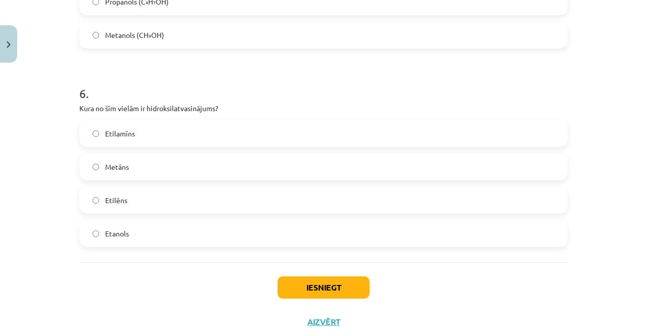
click at [141, 236] on label "Etanols" at bounding box center [323, 233] width 486 height 25
click at [346, 294] on button "Iesniegt" at bounding box center [323, 287] width 92 height 22
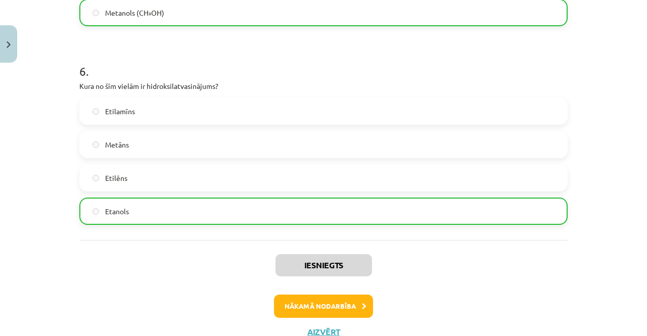
scroll to position [1117, 0]
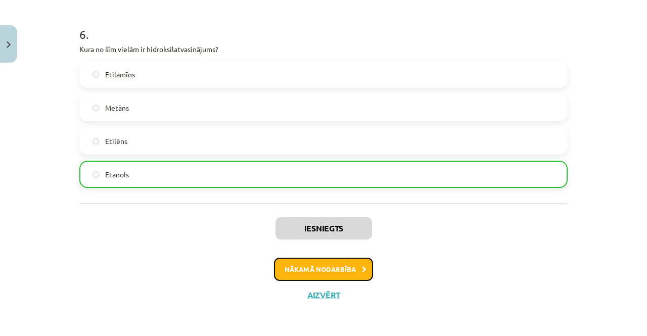
click at [335, 271] on button "Nākamā nodarbība" at bounding box center [323, 269] width 99 height 23
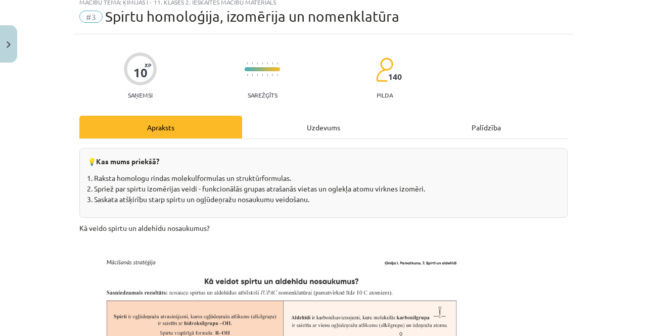
scroll to position [25, 0]
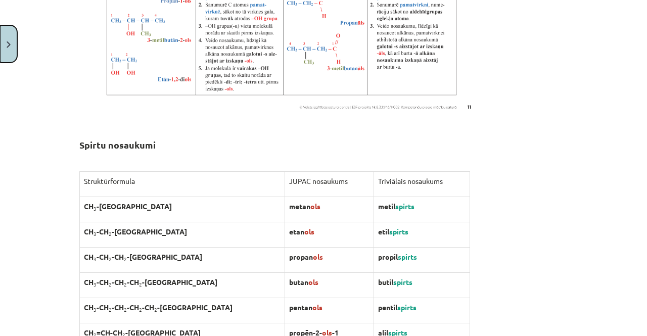
click at [2, 54] on button "Close" at bounding box center [8, 43] width 17 height 37
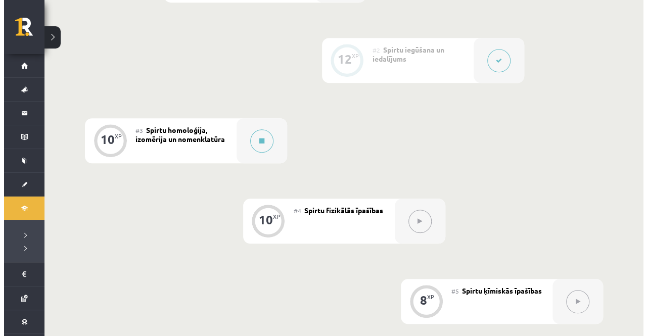
scroll to position [369, 0]
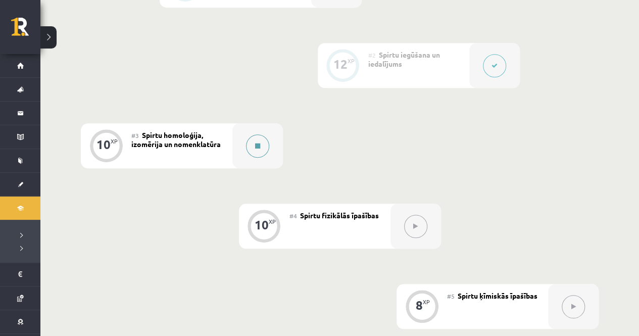
click at [265, 140] on button at bounding box center [257, 145] width 23 height 23
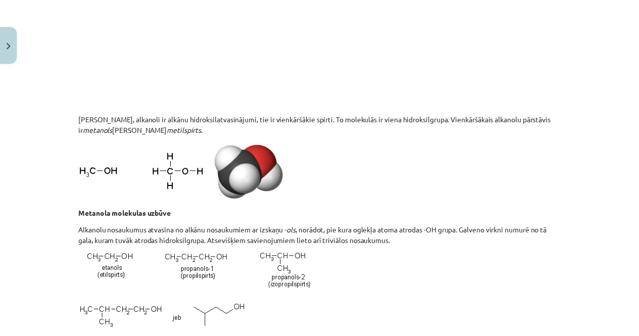
scroll to position [1626, 0]
click at [11, 42] on button "Close" at bounding box center [8, 43] width 17 height 37
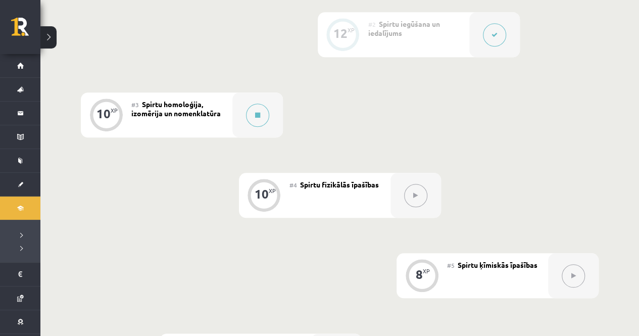
scroll to position [400, 0]
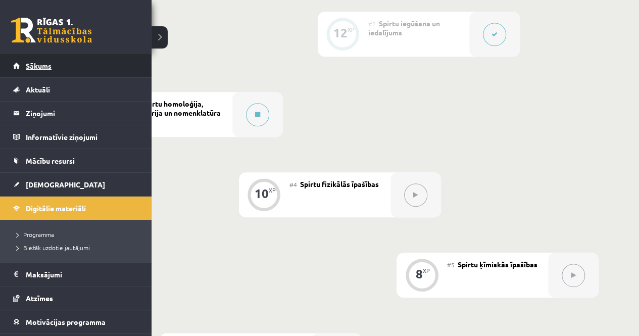
click at [22, 69] on link "Sākums" at bounding box center [76, 65] width 126 height 23
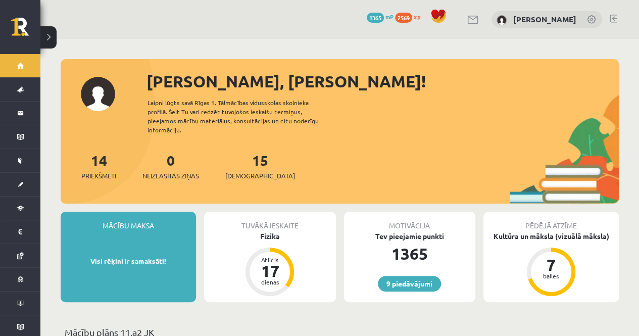
click at [615, 16] on link at bounding box center [614, 19] width 8 height 8
